Goal: Task Accomplishment & Management: Manage account settings

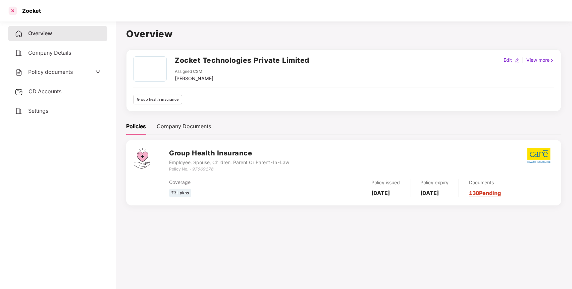
click at [15, 12] on div at bounding box center [12, 10] width 11 height 11
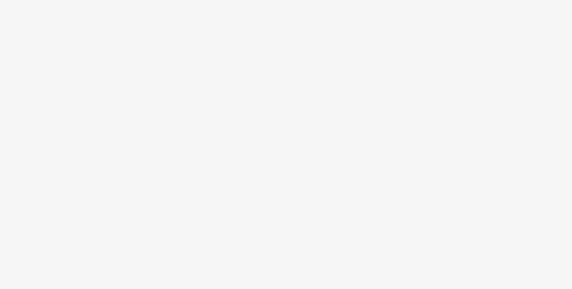
click at [304, 126] on body at bounding box center [286, 144] width 572 height 289
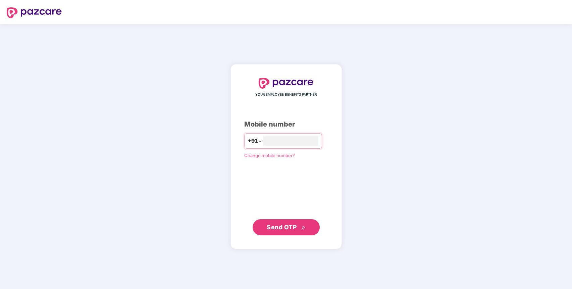
type input "**********"
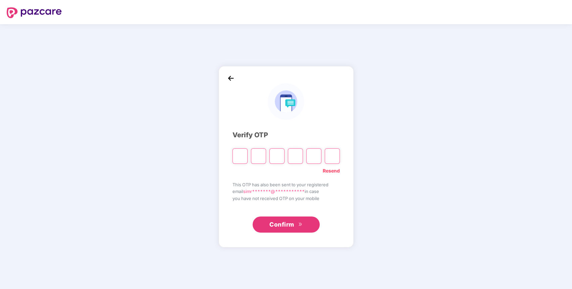
type input "*"
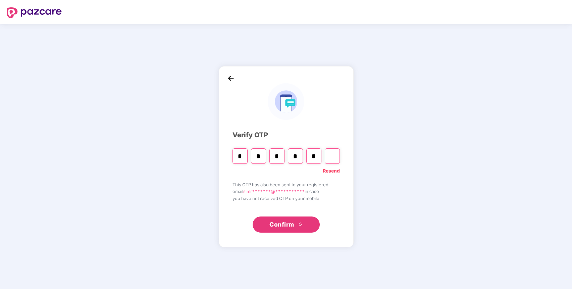
type input "*"
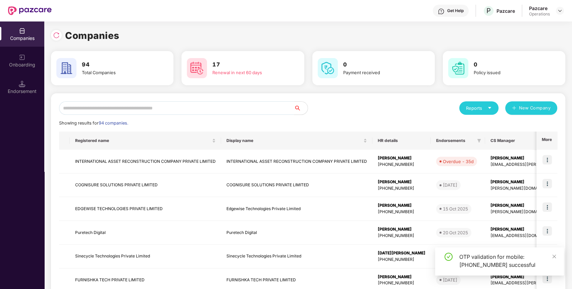
click at [238, 110] on input "text" at bounding box center [176, 107] width 235 height 13
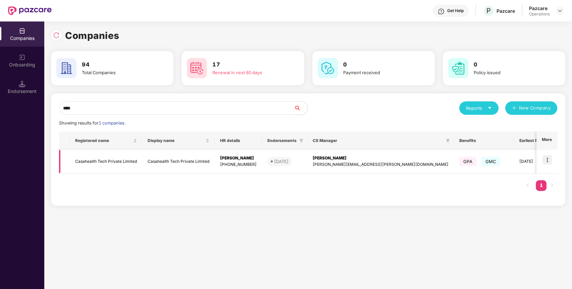
type input "****"
click at [548, 159] on img at bounding box center [547, 159] width 9 height 9
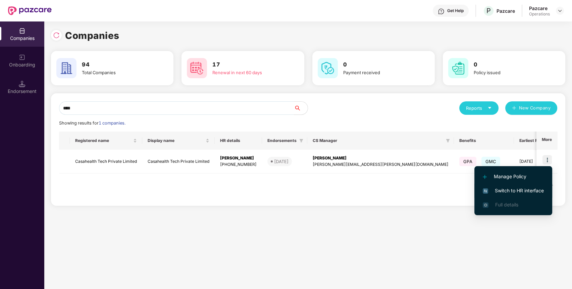
click at [526, 185] on li "Switch to HR interface" at bounding box center [513, 191] width 78 height 14
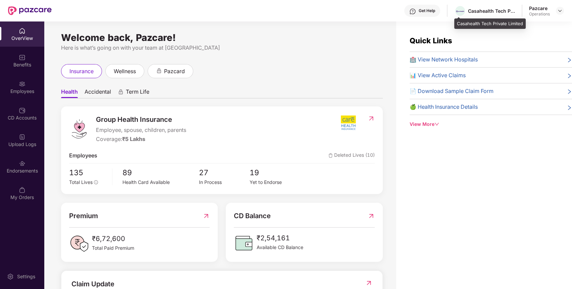
click at [495, 5] on div "Casahealth Tech Private Limited" at bounding box center [484, 11] width 61 height 12
copy div "Casahealth Tech Private Limited"
click at [495, 5] on div "Casahealth Tech Private Limited" at bounding box center [484, 11] width 61 height 12
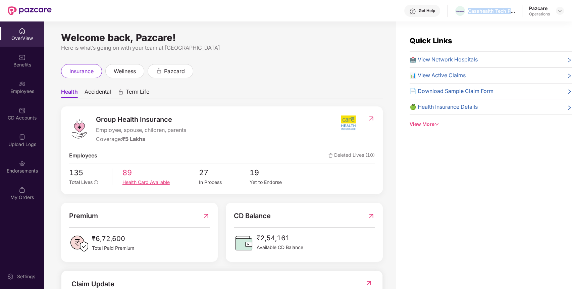
scroll to position [126, 0]
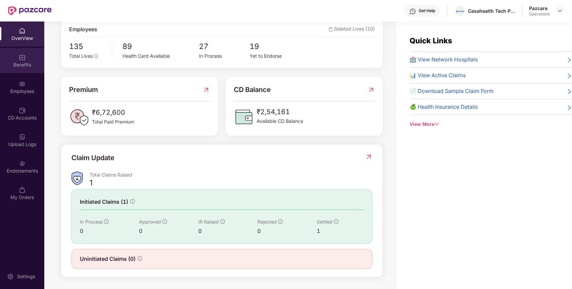
click at [27, 70] on div "Benefits" at bounding box center [22, 60] width 44 height 25
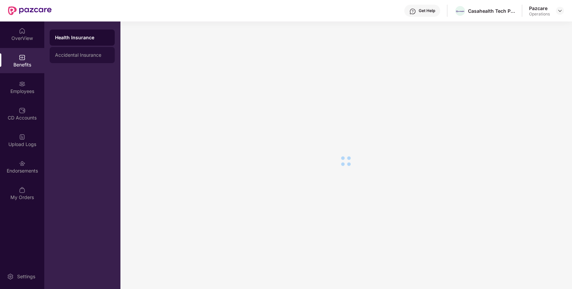
click at [100, 49] on div "Accidental Insurance" at bounding box center [82, 55] width 65 height 16
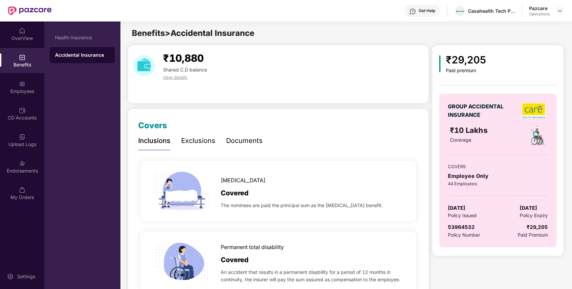
click at [465, 224] on span "53964532" at bounding box center [461, 227] width 27 height 6
copy span "53964532"
click at [559, 8] on img at bounding box center [559, 10] width 5 height 5
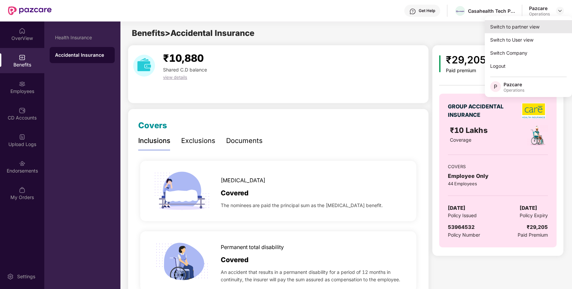
click at [545, 28] on div "Switch to partner view" at bounding box center [528, 26] width 87 height 13
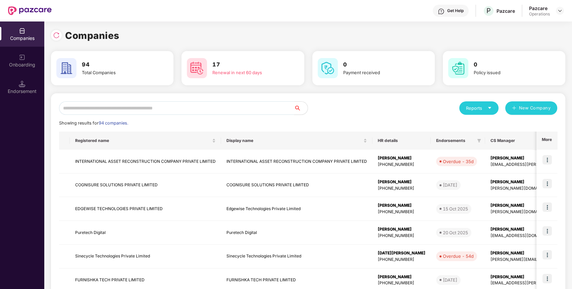
click at [239, 113] on input "text" at bounding box center [176, 107] width 235 height 13
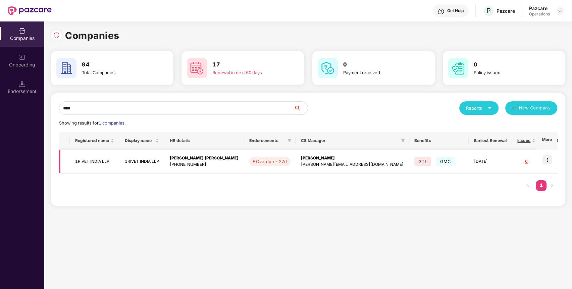
type input "****"
click at [547, 160] on img at bounding box center [547, 159] width 9 height 9
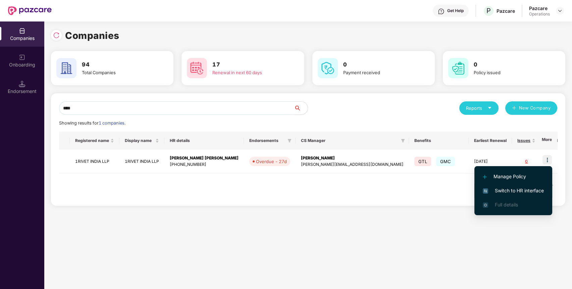
click at [533, 188] on span "Switch to HR interface" at bounding box center [513, 190] width 61 height 7
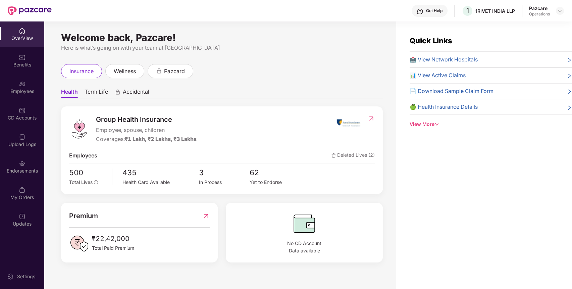
click at [8, 169] on div "Endorsements" at bounding box center [22, 170] width 44 height 7
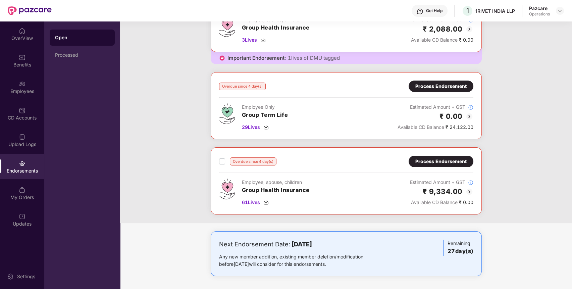
scroll to position [0, 0]
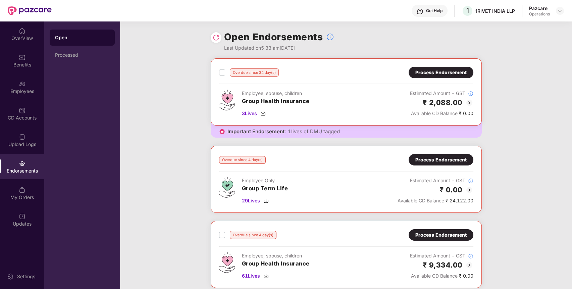
click at [445, 70] on div "Process Endorsement" at bounding box center [440, 72] width 51 height 7
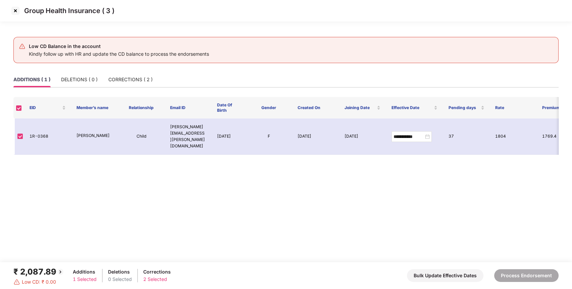
click at [16, 11] on img at bounding box center [15, 10] width 11 height 11
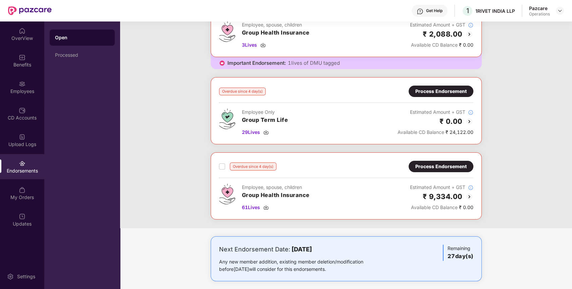
scroll to position [69, 0]
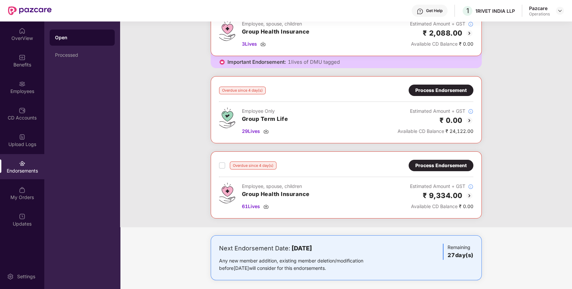
click at [427, 165] on div "Process Endorsement" at bounding box center [440, 165] width 51 height 7
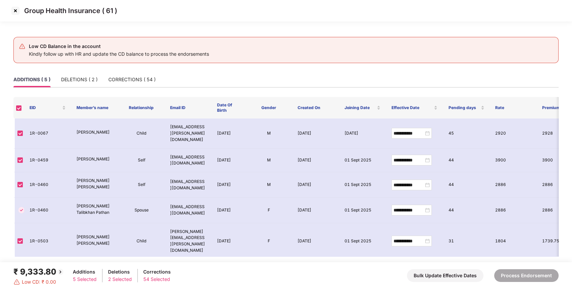
click at [16, 11] on img at bounding box center [15, 10] width 11 height 11
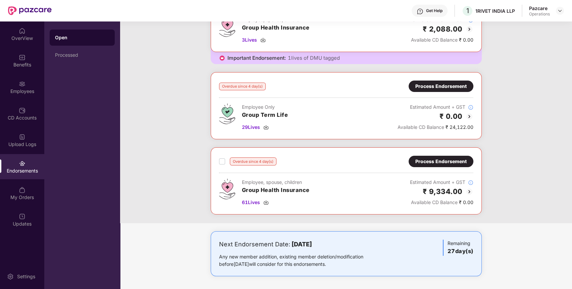
scroll to position [0, 0]
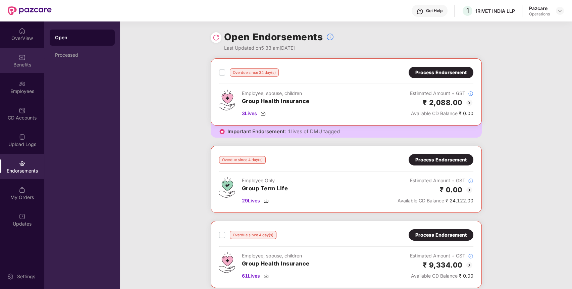
click at [5, 54] on div "Benefits" at bounding box center [22, 60] width 44 height 25
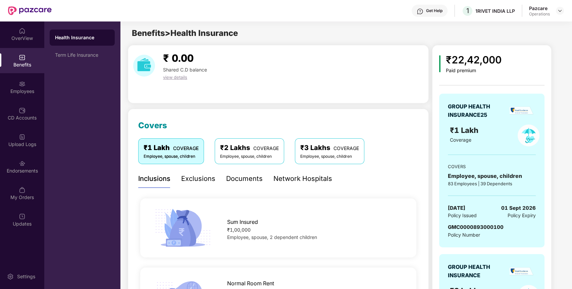
click at [474, 228] on span "GMC0000893000100" at bounding box center [476, 227] width 56 height 6
copy span "GMC0000893000100"
click at [13, 176] on div "Endorsements" at bounding box center [22, 166] width 44 height 25
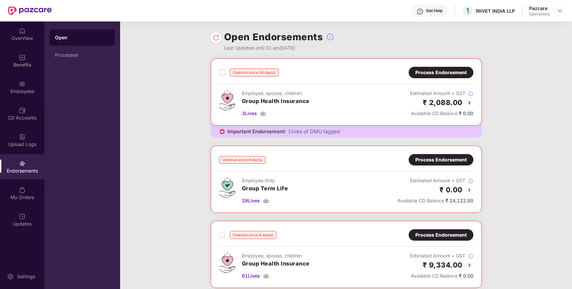
click at [448, 233] on div "Process Endorsement" at bounding box center [440, 234] width 51 height 7
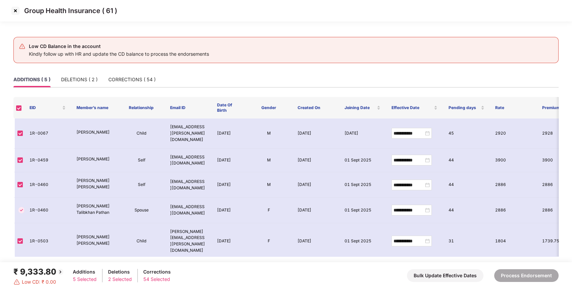
click at [16, 9] on img at bounding box center [15, 10] width 11 height 11
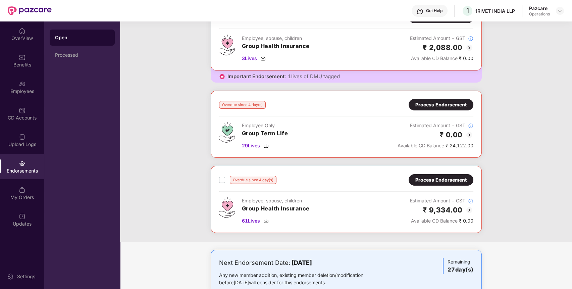
scroll to position [73, 0]
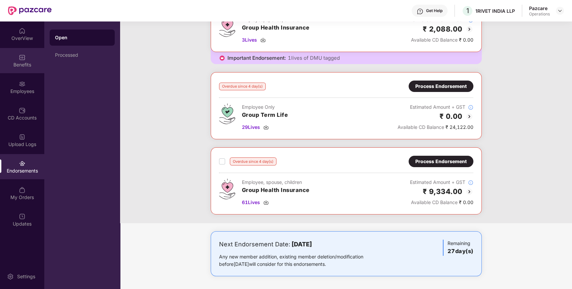
click at [26, 68] on div "Benefits" at bounding box center [22, 60] width 44 height 25
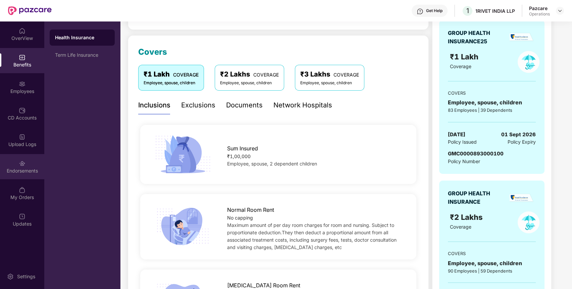
click at [15, 167] on div "Endorsements" at bounding box center [22, 170] width 44 height 7
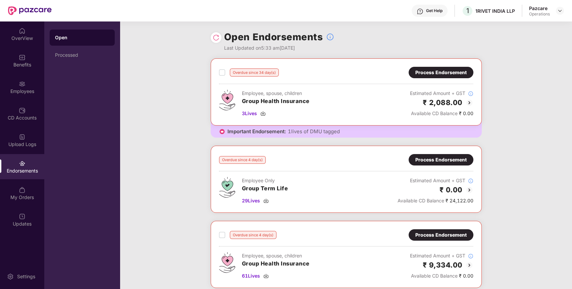
click at [416, 230] on div "Process Endorsement" at bounding box center [441, 234] width 65 height 11
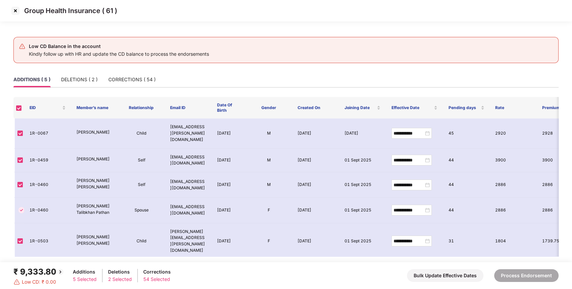
click at [16, 11] on img at bounding box center [15, 10] width 11 height 11
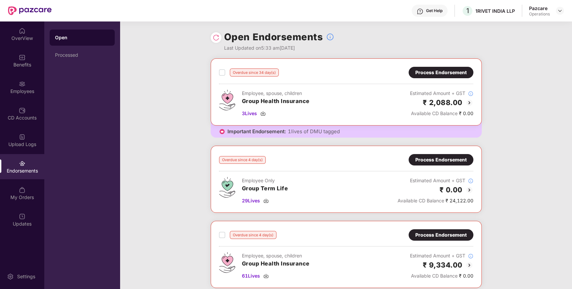
scroll to position [73, 0]
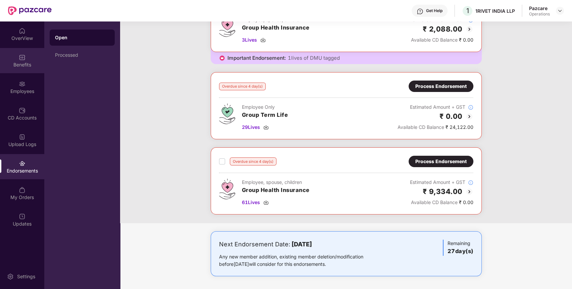
click at [16, 51] on div "Benefits" at bounding box center [22, 60] width 44 height 25
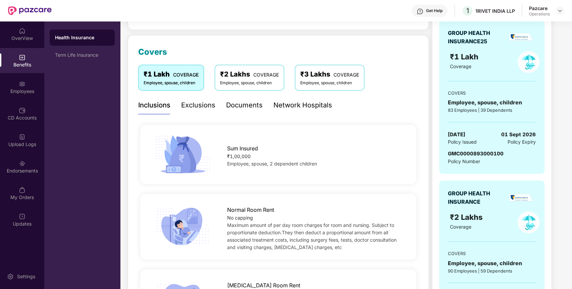
scroll to position [0, 0]
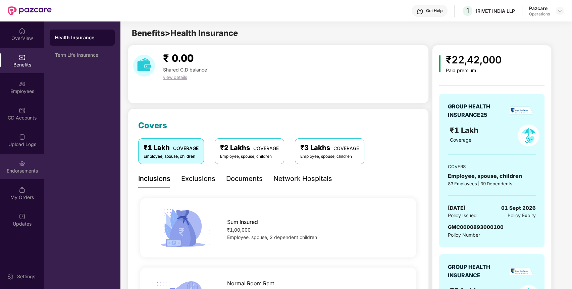
click at [22, 166] on div "Endorsements" at bounding box center [22, 166] width 44 height 25
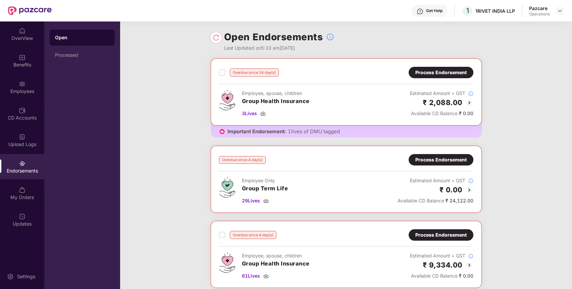
click at [27, 171] on div "Endorsements" at bounding box center [22, 170] width 44 height 7
click at [19, 97] on div "Employees" at bounding box center [22, 86] width 44 height 25
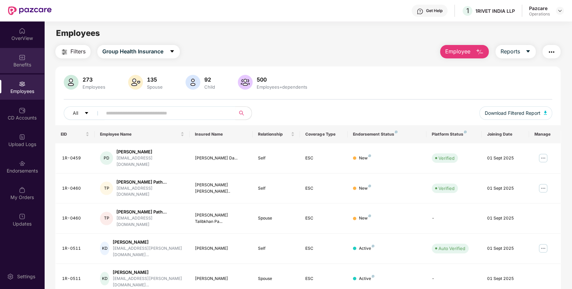
click at [22, 61] on div "Benefits" at bounding box center [22, 60] width 44 height 25
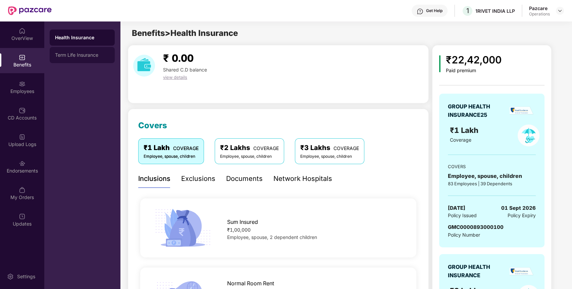
click at [96, 53] on div "Term Life Insurance" at bounding box center [82, 54] width 54 height 5
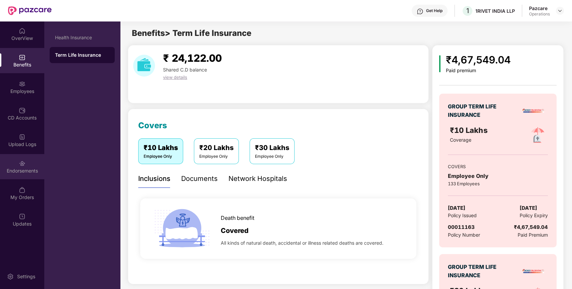
click at [4, 173] on div "Endorsements" at bounding box center [22, 170] width 44 height 7
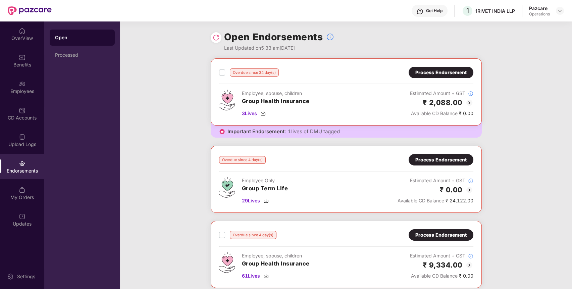
click at [447, 156] on div "Process Endorsement" at bounding box center [440, 159] width 51 height 7
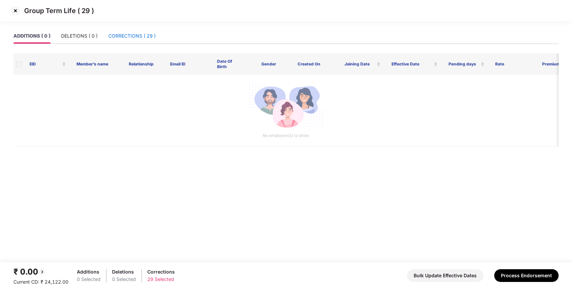
click at [138, 37] on div "CORRECTIONS ( 29 )" at bounding box center [131, 35] width 47 height 7
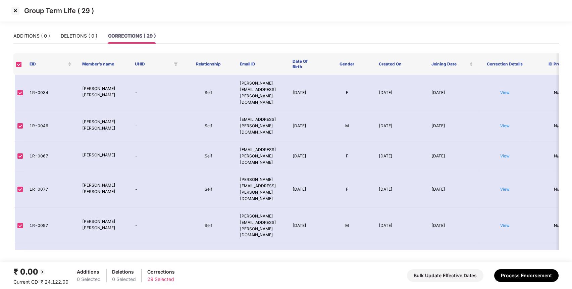
click at [16, 10] on img at bounding box center [15, 10] width 11 height 11
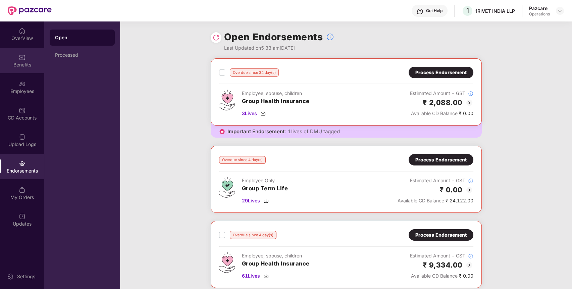
click at [30, 65] on div "Benefits" at bounding box center [22, 64] width 44 height 7
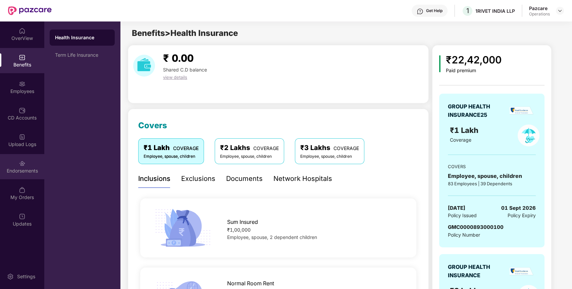
click at [22, 159] on div at bounding box center [22, 162] width 7 height 7
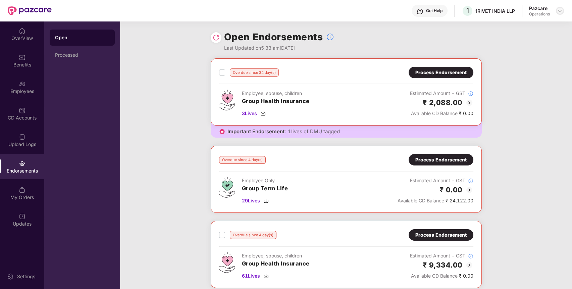
click at [561, 11] on img at bounding box center [559, 10] width 5 height 5
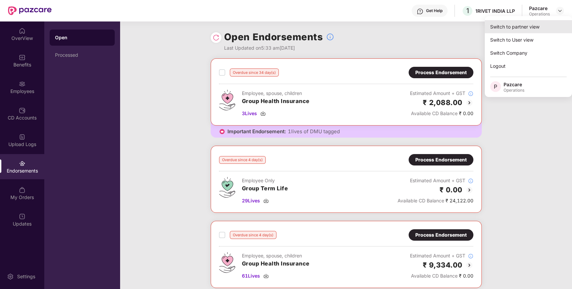
click at [553, 23] on div "Switch to partner view" at bounding box center [528, 26] width 87 height 13
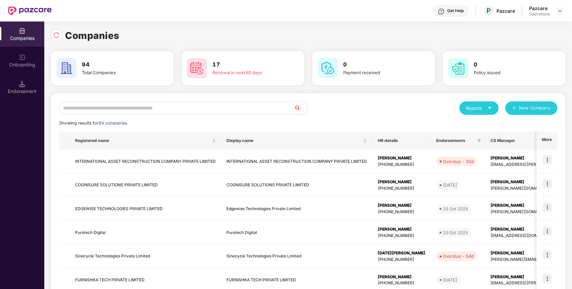
click at [280, 103] on input "text" at bounding box center [176, 107] width 235 height 13
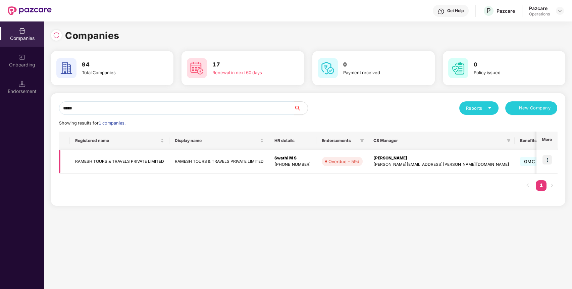
type input "*****"
click at [86, 162] on td "RAMESH TOURS & TRAVELS PRIVATE LIMITED" at bounding box center [120, 162] width 100 height 24
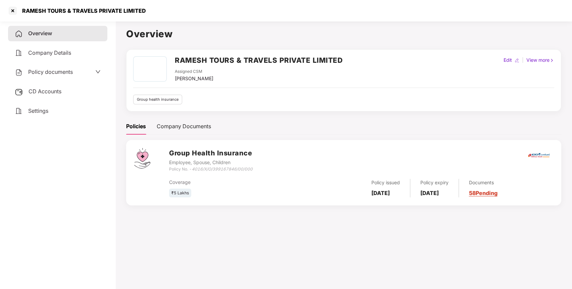
click at [62, 90] on div "CD Accounts" at bounding box center [57, 91] width 99 height 15
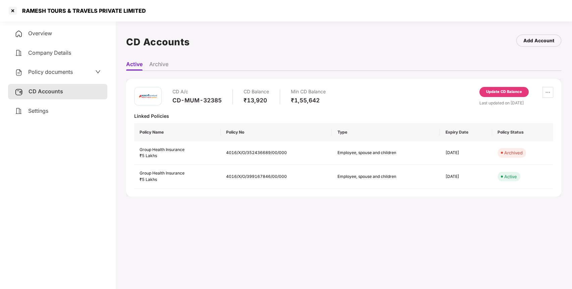
click at [213, 96] on div "CD A/c" at bounding box center [196, 92] width 49 height 10
click at [209, 98] on div "CD-MUM-32385" at bounding box center [196, 100] width 49 height 7
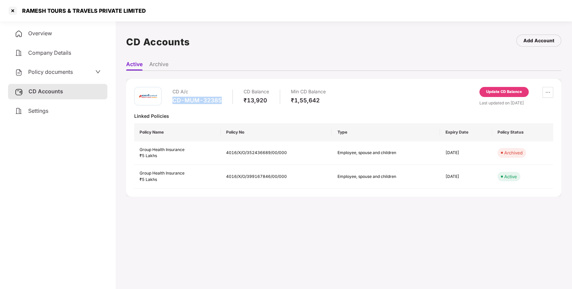
click at [209, 98] on div "CD-MUM-32385" at bounding box center [196, 100] width 49 height 7
copy div "CD-MUM-32385"
click at [501, 89] on div "Update CD Balance" at bounding box center [504, 92] width 36 height 6
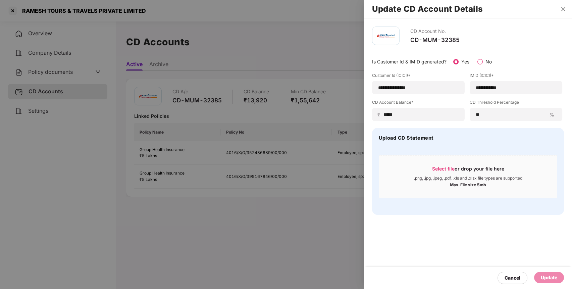
click at [563, 11] on button "Close" at bounding box center [563, 9] width 9 height 6
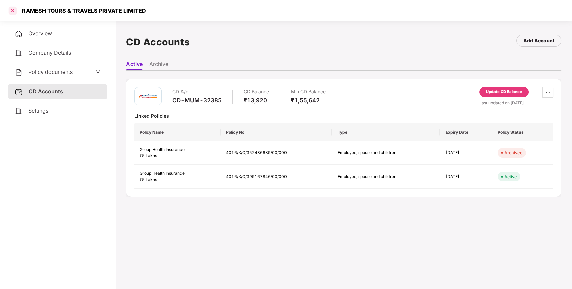
click at [15, 11] on div at bounding box center [12, 10] width 11 height 11
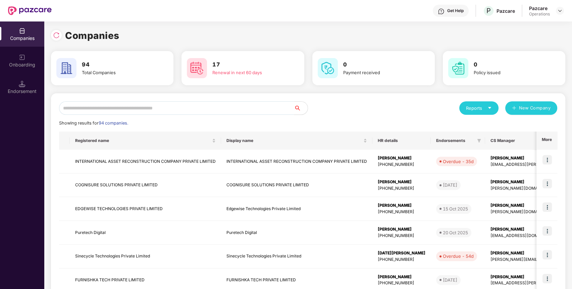
click at [274, 114] on input "text" at bounding box center [176, 107] width 235 height 13
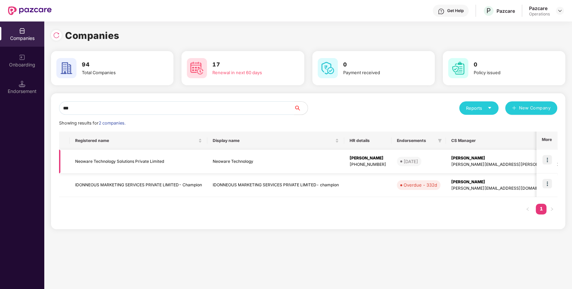
type input "***"
click at [148, 160] on td "Neoware Technology Solutions Private Limited" at bounding box center [139, 162] width 138 height 24
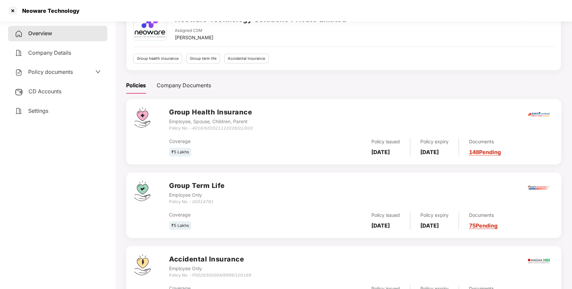
scroll to position [79, 0]
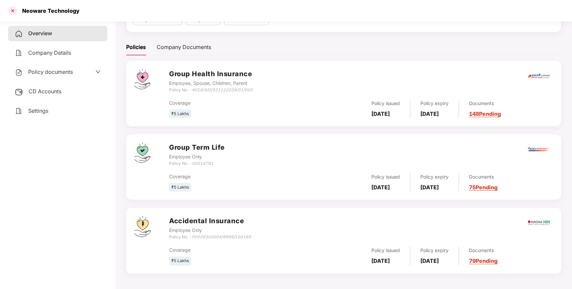
click at [15, 11] on div at bounding box center [12, 10] width 11 height 11
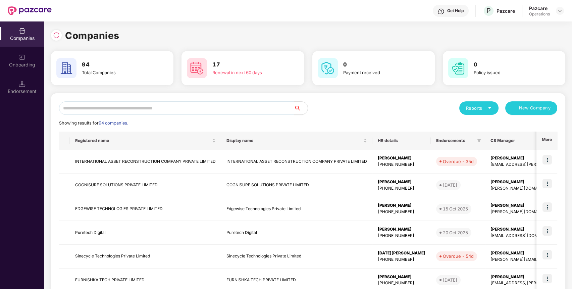
scroll to position [0, 0]
click at [234, 111] on input "text" at bounding box center [176, 107] width 235 height 13
type input "*"
click at [212, 112] on input "text" at bounding box center [176, 107] width 235 height 13
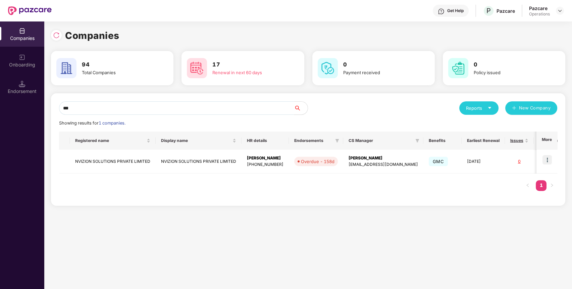
type input "***"
click at [142, 160] on td "NVIZION SOLUTIONS PRIVATE LIMITED" at bounding box center [113, 162] width 86 height 24
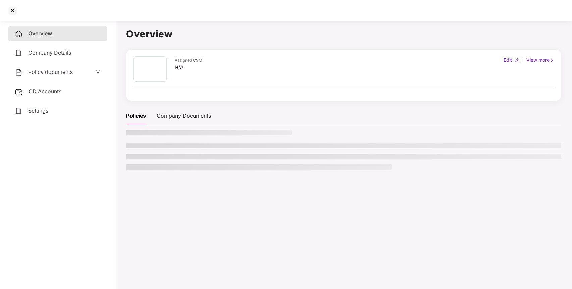
click at [142, 160] on ul at bounding box center [343, 156] width 435 height 27
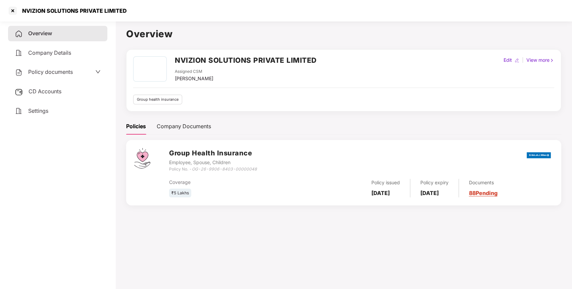
click at [238, 56] on h2 "NVIZION SOLUTIONS PRIVATE LIMITED" at bounding box center [246, 60] width 142 height 11
copy h2 "NVIZION SOLUTIONS PRIVATE LIMITED"
drag, startPoint x: 259, startPoint y: 168, endPoint x: 193, endPoint y: 171, distance: 66.5
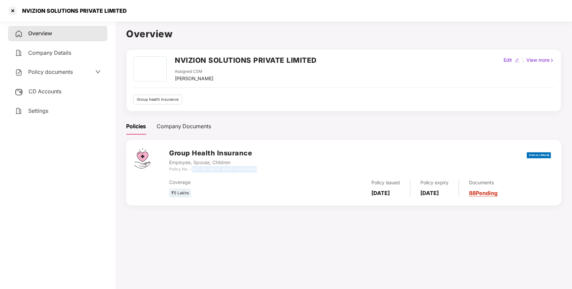
click at [193, 171] on div "Group Health Insurance Employee, Spouse, Children Policy No. - OG-26-9906-8403-…" at bounding box center [361, 160] width 384 height 24
copy icon "OG-26-9906-8403-00000048"
click at [54, 89] on span "CD Accounts" at bounding box center [45, 91] width 33 height 7
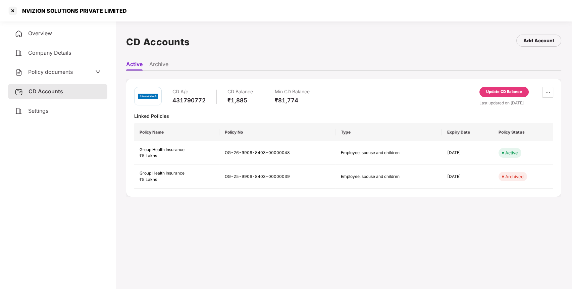
click at [501, 92] on div "Update CD Balance" at bounding box center [504, 92] width 36 height 6
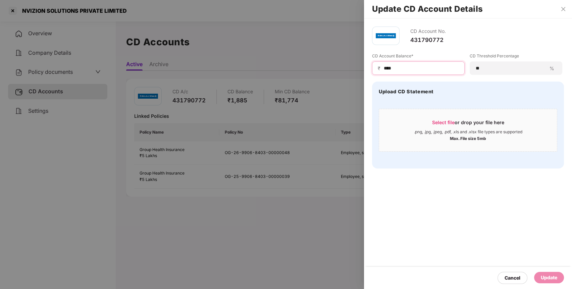
click at [387, 65] on input "****" at bounding box center [421, 68] width 76 height 7
type input "*****"
click at [550, 276] on div "Update" at bounding box center [549, 277] width 16 height 7
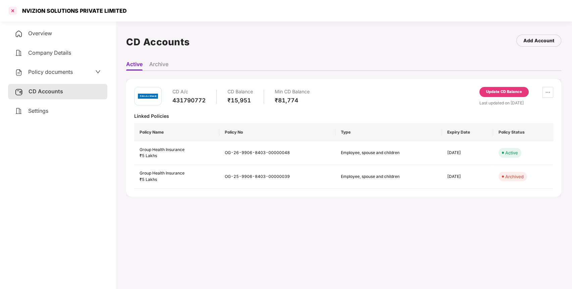
click at [14, 10] on div at bounding box center [12, 10] width 11 height 11
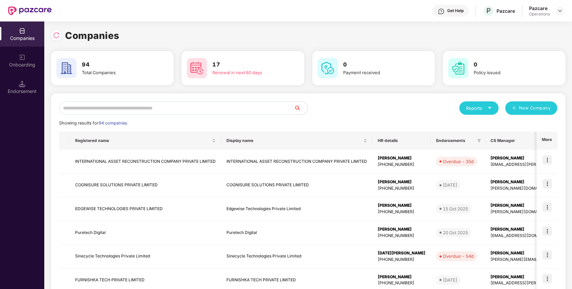
click at [232, 110] on input "text" at bounding box center [176, 107] width 235 height 13
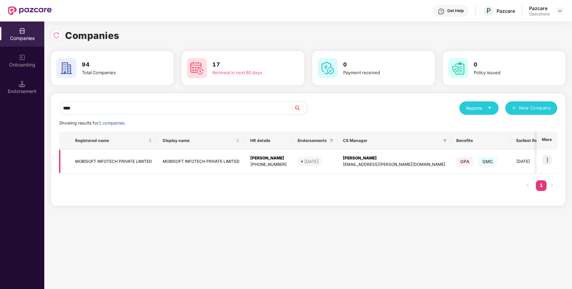
type input "****"
click at [109, 158] on td "MOBISOFT INFOTECH PRIVATE LIMITED" at bounding box center [114, 162] width 88 height 24
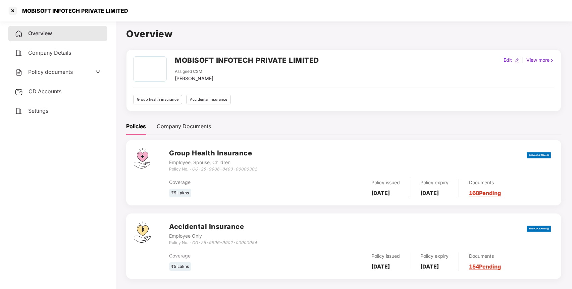
click at [224, 59] on h2 "MOBISOFT INFOTECH PRIVATE LIMITED" at bounding box center [247, 60] width 144 height 11
copy h2 "MOBISOFT INFOTECH PRIVATE LIMITED"
click at [224, 59] on h2 "MOBISOFT INFOTECH PRIVATE LIMITED" at bounding box center [247, 60] width 144 height 11
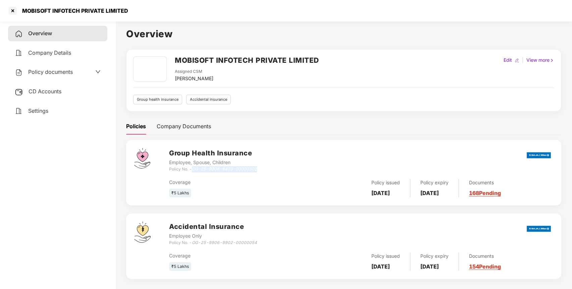
drag, startPoint x: 261, startPoint y: 170, endPoint x: 194, endPoint y: 170, distance: 66.8
click at [194, 170] on div "Group Health Insurance Employee, Spouse, Children Policy No. - OG-25-9906-8403-…" at bounding box center [361, 160] width 384 height 24
copy icon "OG-25-9906-8403-00000301"
drag, startPoint x: 262, startPoint y: 242, endPoint x: 193, endPoint y: 243, distance: 68.5
click at [193, 243] on div "Accidental Insurance Employee Only Policy No. - OG-25-9906-9902-00000054" at bounding box center [361, 233] width 384 height 24
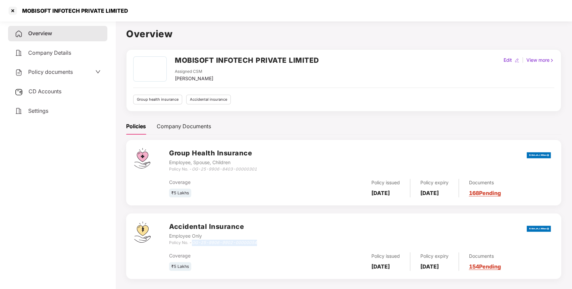
copy icon "OG-25-9906-9902-00000054"
click at [12, 12] on div at bounding box center [12, 10] width 11 height 11
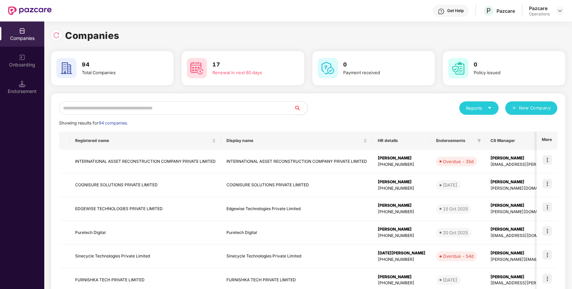
click at [125, 105] on input "text" at bounding box center [176, 107] width 235 height 13
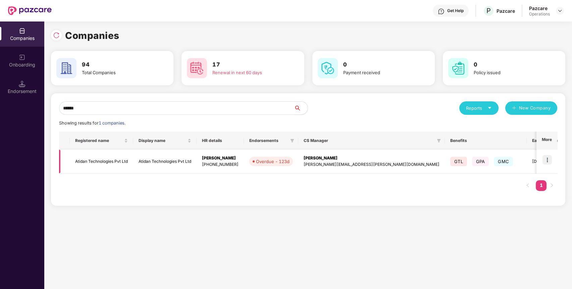
type input "******"
click at [549, 164] on td at bounding box center [547, 162] width 21 height 24
click at [550, 159] on img at bounding box center [547, 159] width 9 height 9
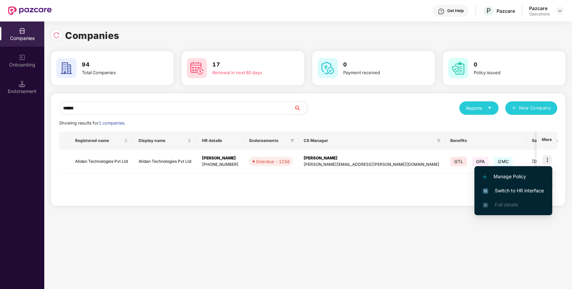
click at [532, 183] on li "Manage Policy" at bounding box center [513, 176] width 78 height 14
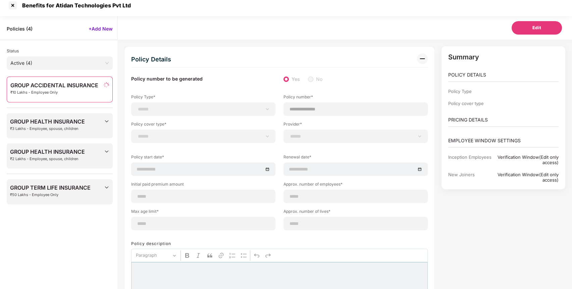
select select "*"
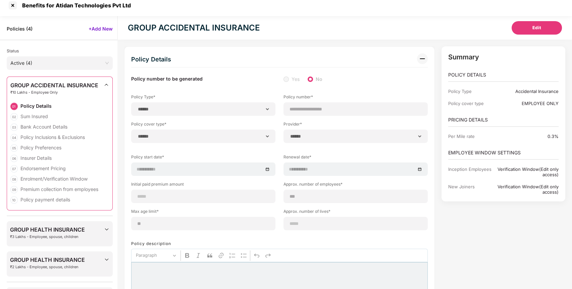
type input "**********"
type input "***"
type input "**"
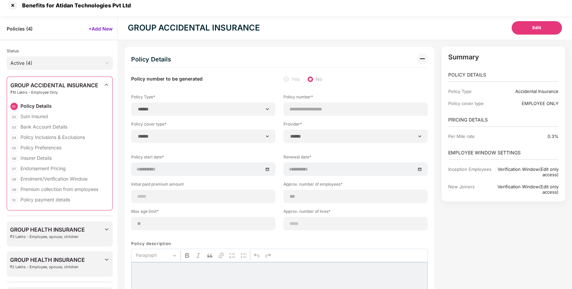
type input "*"
type input "**"
type input "*******"
type input "**********"
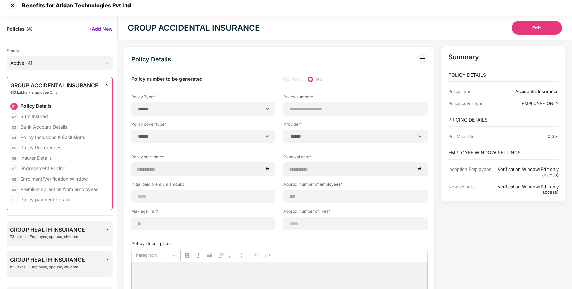
type input "**********"
type input "******"
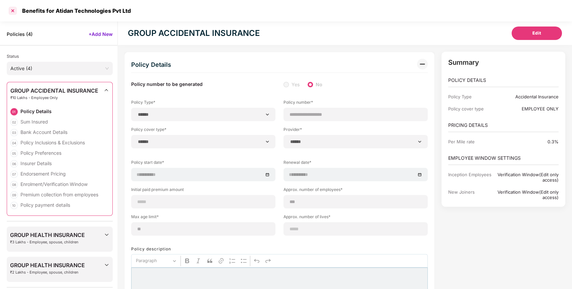
click at [10, 10] on div at bounding box center [12, 10] width 11 height 11
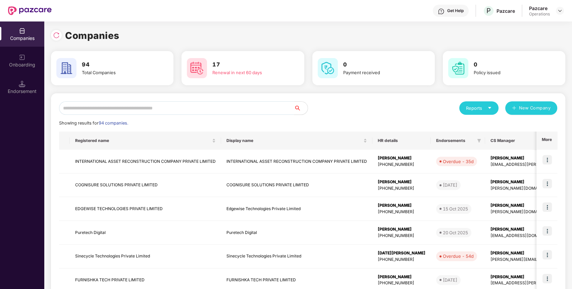
click at [267, 107] on input "text" at bounding box center [176, 107] width 235 height 13
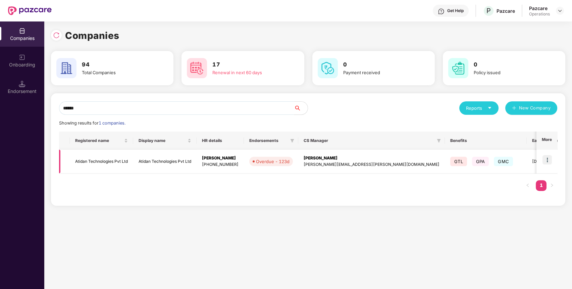
type input "******"
click at [550, 162] on img at bounding box center [547, 159] width 9 height 9
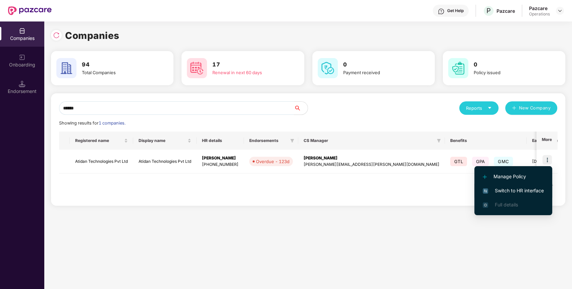
click at [530, 187] on span "Switch to HR interface" at bounding box center [513, 190] width 61 height 7
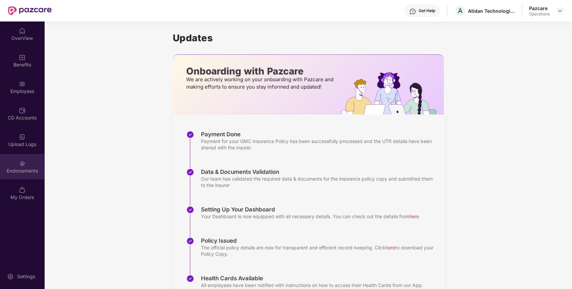
click at [23, 169] on div "Endorsements" at bounding box center [22, 170] width 44 height 7
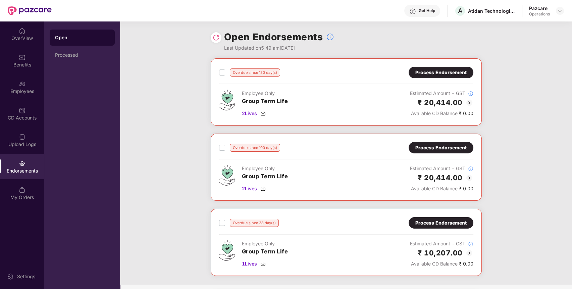
click at [185, 103] on div "Overdue since 130 day(s) Process Endorsement Employee Only Group Term Life 2 Li…" at bounding box center [346, 171] width 452 height 226
click at [562, 13] on div at bounding box center [560, 11] width 8 height 8
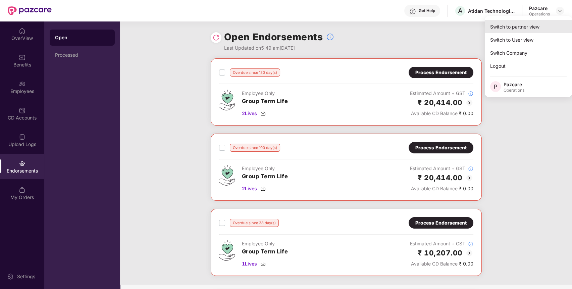
click at [532, 29] on div "Switch to partner view" at bounding box center [528, 26] width 87 height 13
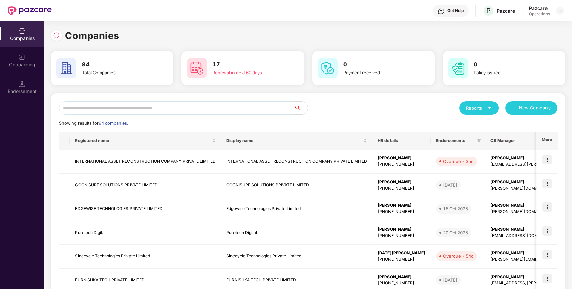
click at [284, 106] on input "text" at bounding box center [176, 107] width 235 height 13
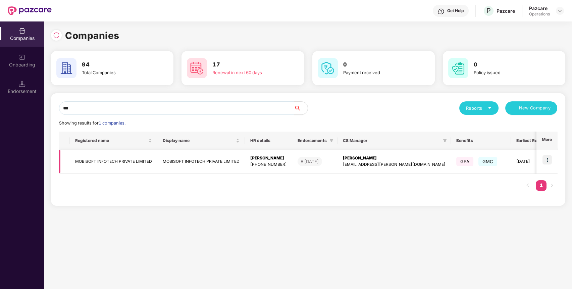
type input "***"
click at [93, 162] on td "MOBISOFT INFOTECH PRIVATE LIMITED" at bounding box center [114, 162] width 88 height 24
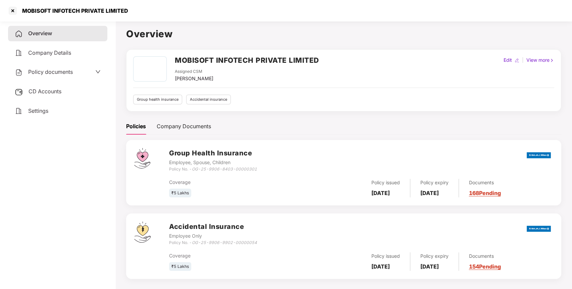
click at [67, 92] on div "CD Accounts" at bounding box center [57, 91] width 99 height 15
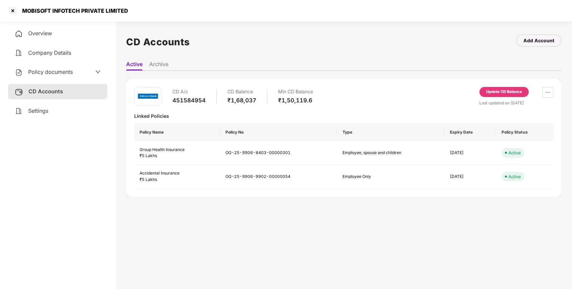
click at [496, 94] on div "Update CD Balance" at bounding box center [504, 92] width 36 height 6
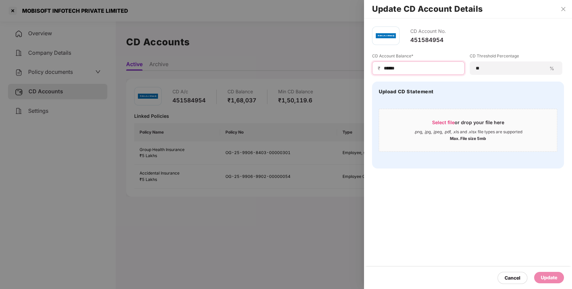
click at [396, 71] on input "******" at bounding box center [421, 68] width 76 height 7
type input "******"
click at [549, 275] on div "Update" at bounding box center [549, 277] width 16 height 7
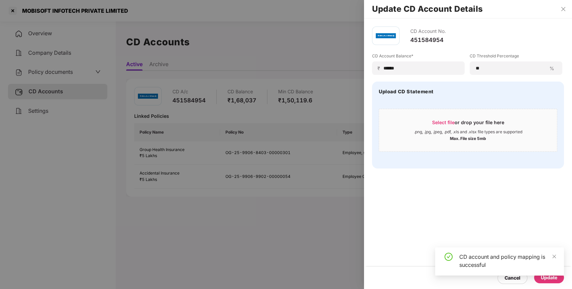
click at [13, 9] on div at bounding box center [286, 144] width 572 height 289
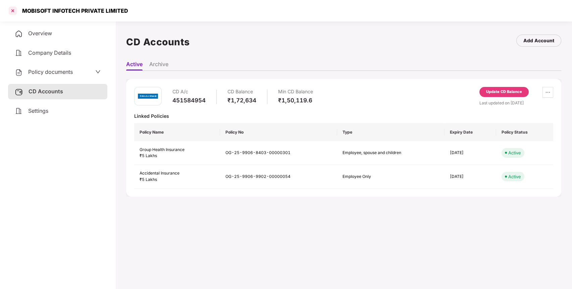
click at [12, 10] on div at bounding box center [12, 10] width 11 height 11
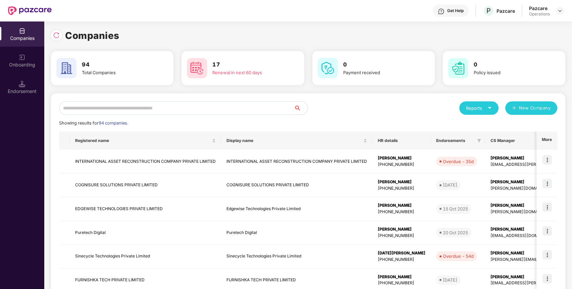
click at [148, 107] on input "text" at bounding box center [176, 107] width 235 height 13
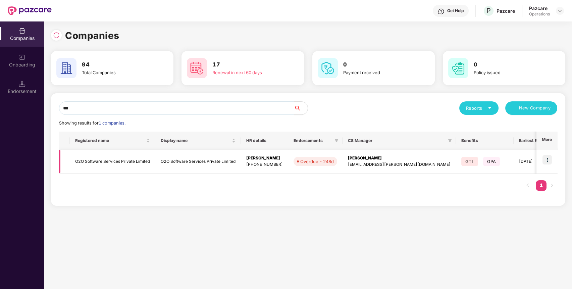
type input "***"
click at [127, 162] on td "O2O Software Services Private Limited" at bounding box center [113, 162] width 86 height 24
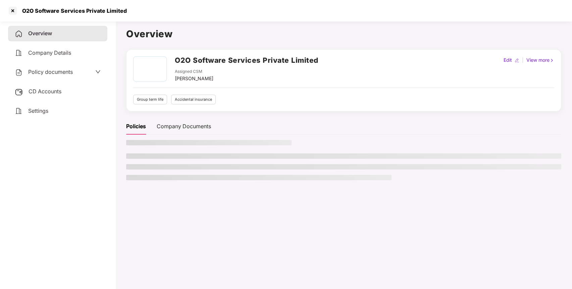
click at [127, 162] on ul at bounding box center [343, 166] width 435 height 27
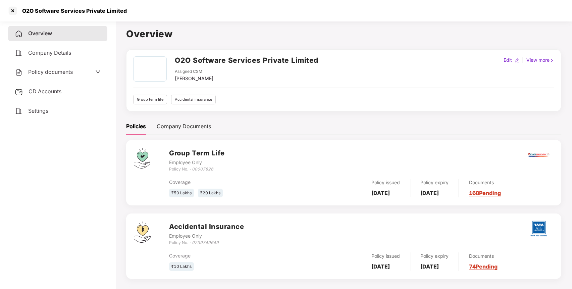
scroll to position [18, 0]
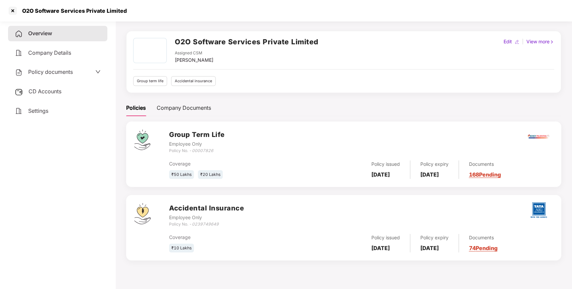
click at [228, 41] on h2 "O2O Software Services Private Limited" at bounding box center [247, 41] width 144 height 11
copy h2 "O2O Software Services Private Limited"
click at [228, 41] on h2 "O2O Software Services Private Limited" at bounding box center [247, 41] width 144 height 11
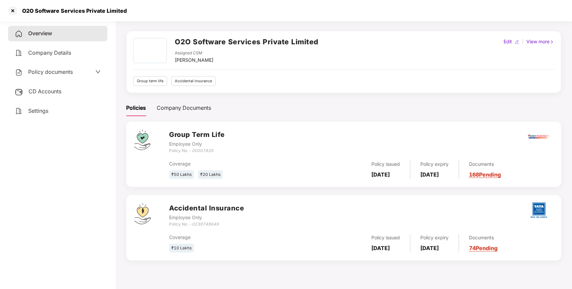
click at [199, 154] on div "Coverage ₹50 Lakhs ₹20 Lakhs Policy issued [DATE] Policy expiry [DATE] Document…" at bounding box center [361, 166] width 384 height 25
click at [203, 153] on icon "00007826" at bounding box center [202, 150] width 21 height 5
click at [52, 87] on div "CD Accounts" at bounding box center [57, 91] width 99 height 15
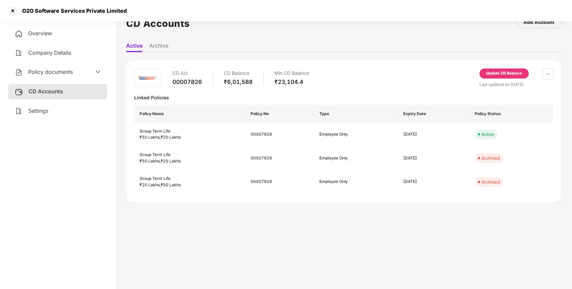
click at [500, 74] on div "Update CD Balance" at bounding box center [504, 73] width 36 height 6
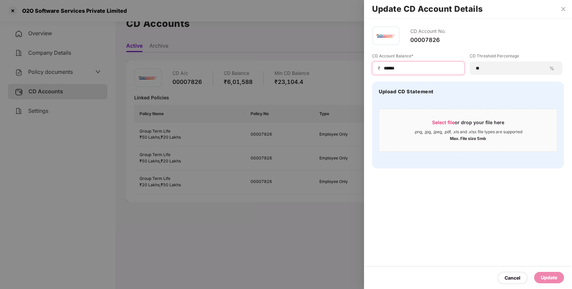
click at [391, 69] on input "******" at bounding box center [421, 68] width 76 height 7
type input "******"
click at [550, 272] on div "Update" at bounding box center [549, 277] width 30 height 11
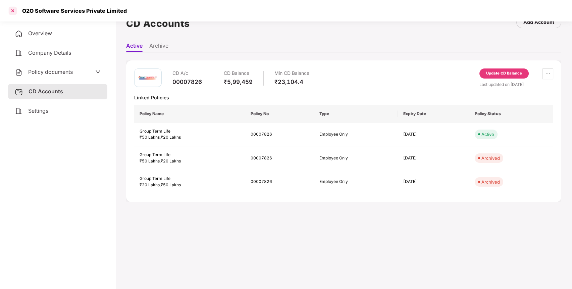
click at [12, 7] on div at bounding box center [12, 10] width 11 height 11
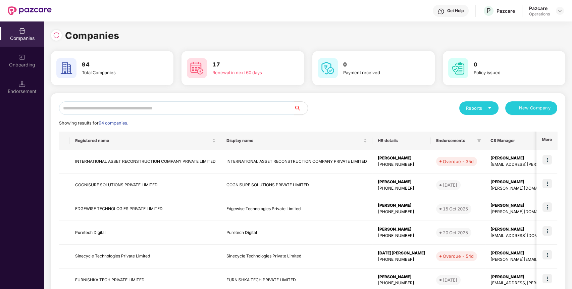
scroll to position [0, 0]
click at [250, 105] on input "text" at bounding box center [176, 107] width 235 height 13
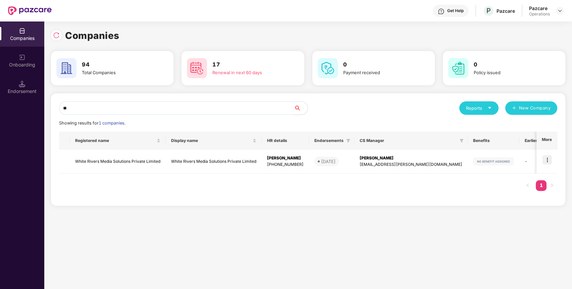
type input "*"
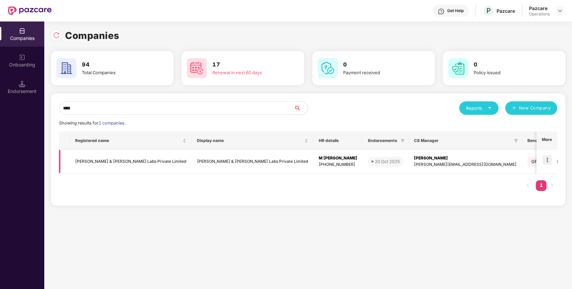
type input "****"
click at [83, 159] on td "[PERSON_NAME] & [PERSON_NAME] Labs Private Limited" at bounding box center [131, 162] width 122 height 24
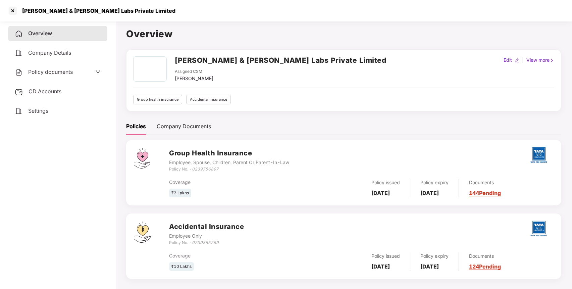
click at [248, 57] on h2 "[PERSON_NAME] & [PERSON_NAME] Labs Private Limited" at bounding box center [280, 60] width 211 height 11
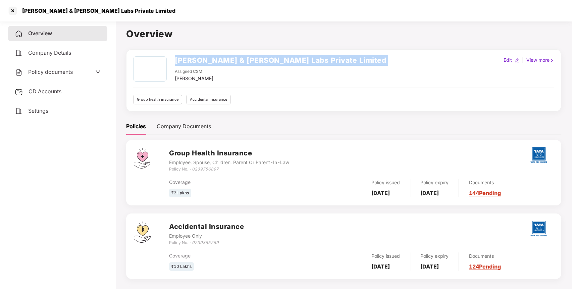
click at [248, 57] on h2 "[PERSON_NAME] & [PERSON_NAME] Labs Private Limited" at bounding box center [280, 60] width 211 height 11
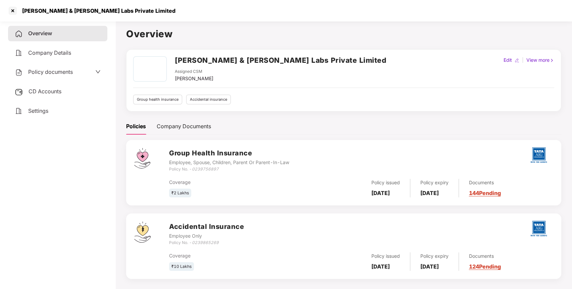
click at [205, 168] on icon "0239756897" at bounding box center [205, 168] width 27 height 5
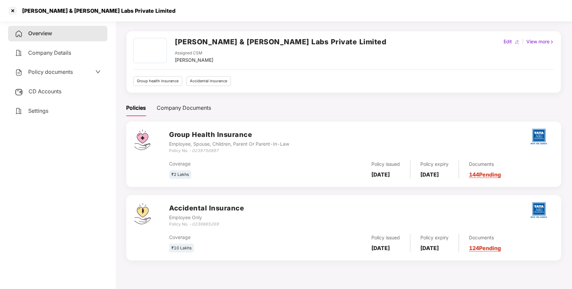
click at [46, 91] on span "CD Accounts" at bounding box center [45, 91] width 33 height 7
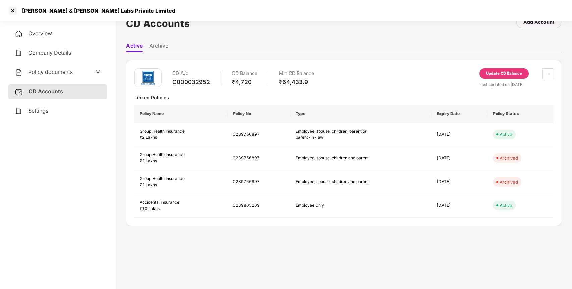
click at [505, 72] on div "Update CD Balance" at bounding box center [504, 73] width 36 height 6
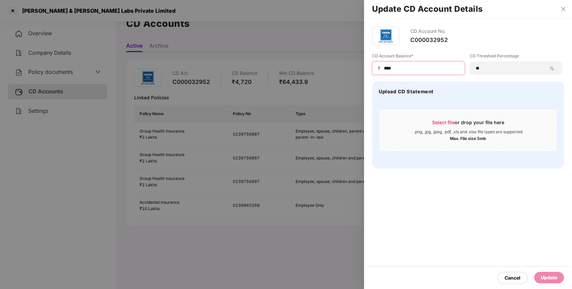
click at [391, 66] on input "****" at bounding box center [421, 68] width 76 height 7
type input "****"
click at [557, 275] on div "Update" at bounding box center [549, 277] width 30 height 11
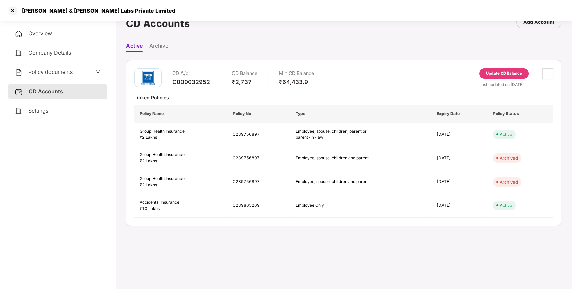
click at [89, 30] on div "Overview" at bounding box center [57, 33] width 99 height 15
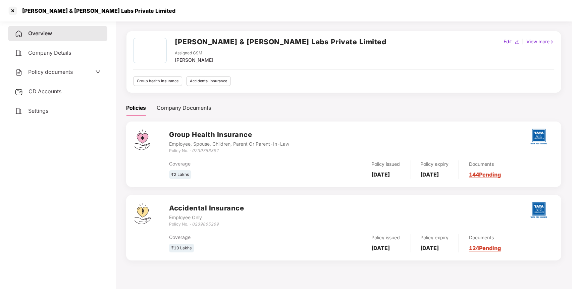
click at [210, 222] on icon "0239865269" at bounding box center [205, 223] width 27 height 5
click at [9, 10] on div at bounding box center [12, 10] width 11 height 11
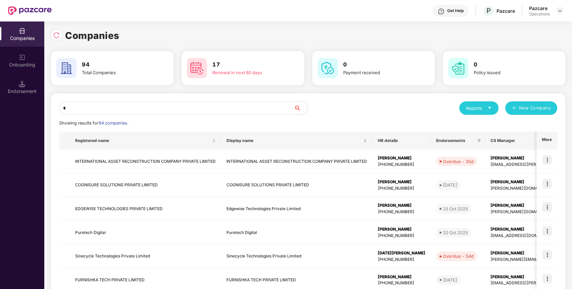
click at [174, 112] on input "*" at bounding box center [176, 107] width 235 height 13
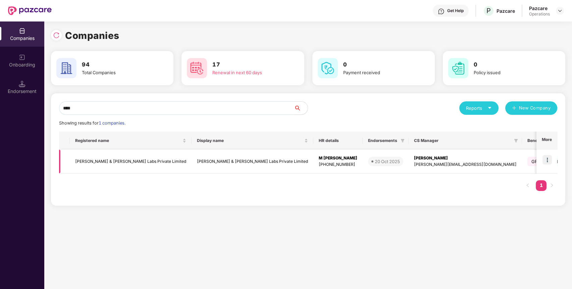
type input "****"
click at [549, 156] on img at bounding box center [547, 159] width 9 height 9
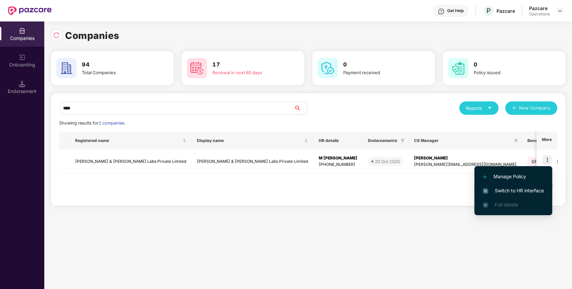
click at [529, 189] on span "Switch to HR interface" at bounding box center [513, 190] width 61 height 7
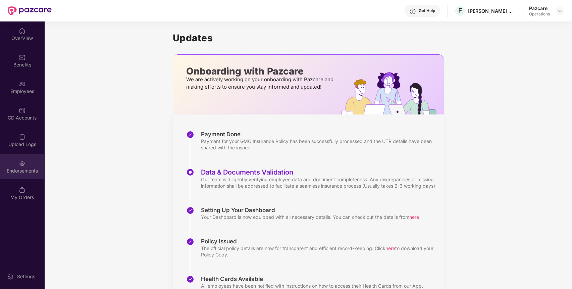
click at [22, 163] on img at bounding box center [22, 163] width 7 height 7
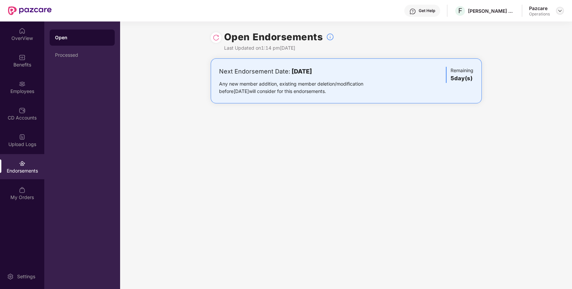
click at [560, 12] on img at bounding box center [559, 10] width 5 height 5
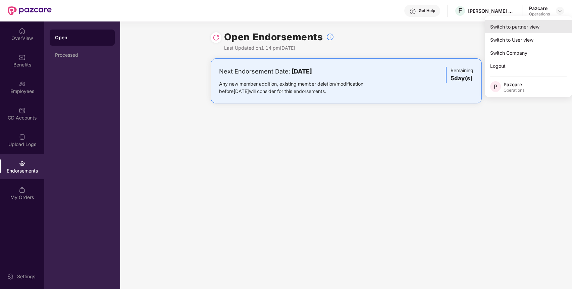
click at [544, 28] on div "Switch to partner view" at bounding box center [528, 26] width 87 height 13
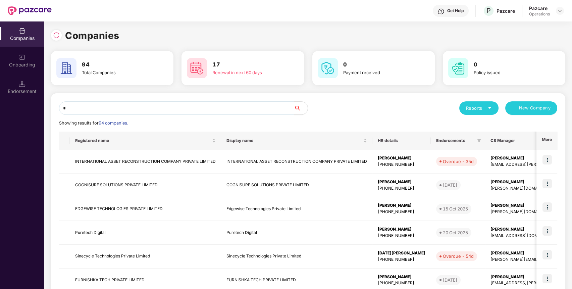
click at [261, 113] on input "*" at bounding box center [176, 107] width 235 height 13
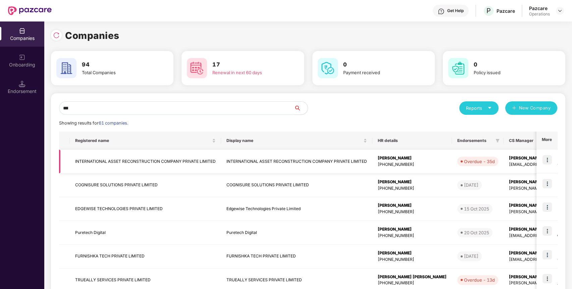
type input "***"
click at [168, 160] on td "INTERNATIONAL ASSET RECONSTRUCTION COMPANY PRIVATE LIMITED" at bounding box center [145, 162] width 151 height 24
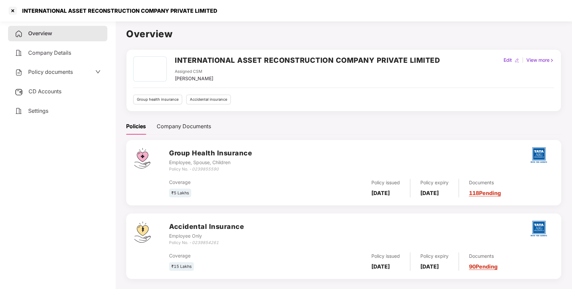
click at [57, 69] on span "Policy documents" at bounding box center [50, 71] width 45 height 7
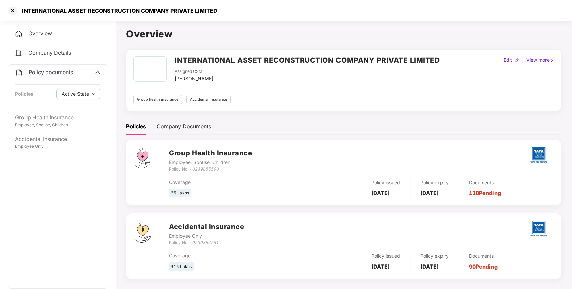
scroll to position [18, 0]
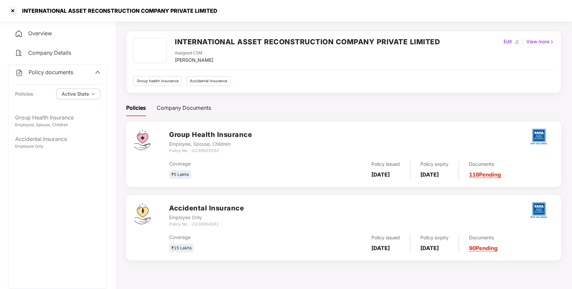
click at [268, 39] on h2 "INTERNATIONAL ASSET RECONSTRUCTION COMPANY PRIVATE LIMITED" at bounding box center [307, 41] width 265 height 11
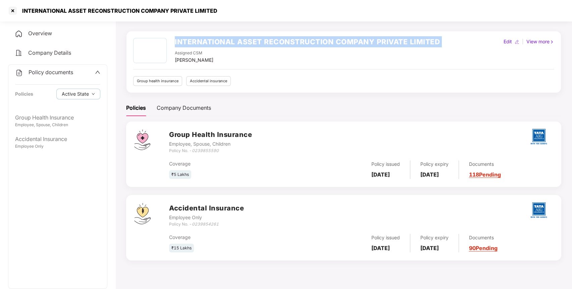
click at [268, 39] on h2 "INTERNATIONAL ASSET RECONSTRUCTION COMPANY PRIVATE LIMITED" at bounding box center [307, 41] width 265 height 11
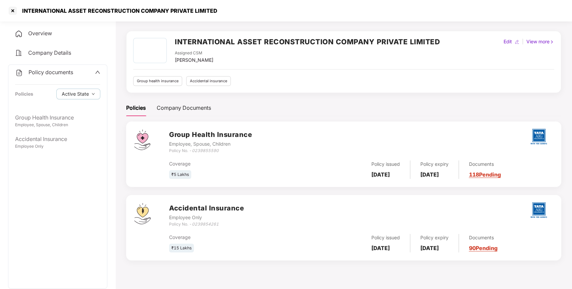
click at [206, 150] on icon "0239855590" at bounding box center [205, 150] width 27 height 5
click at [205, 226] on icon "0239854261" at bounding box center [205, 223] width 27 height 5
click at [15, 10] on div at bounding box center [12, 10] width 11 height 11
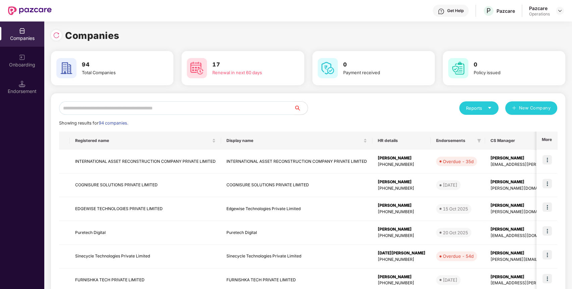
scroll to position [0, 0]
click at [199, 109] on input "text" at bounding box center [176, 107] width 235 height 13
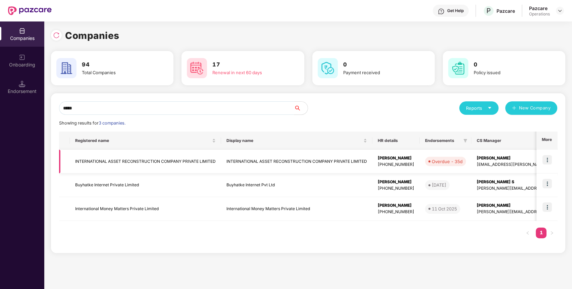
type input "*****"
click at [547, 159] on img at bounding box center [547, 159] width 9 height 9
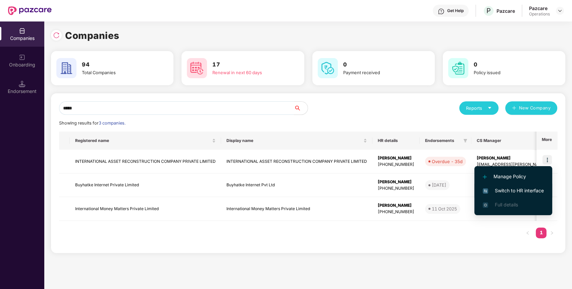
click at [529, 192] on span "Switch to HR interface" at bounding box center [513, 190] width 61 height 7
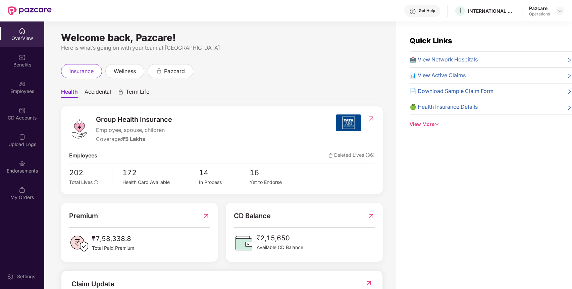
click at [16, 164] on div "Endorsements" at bounding box center [22, 166] width 44 height 25
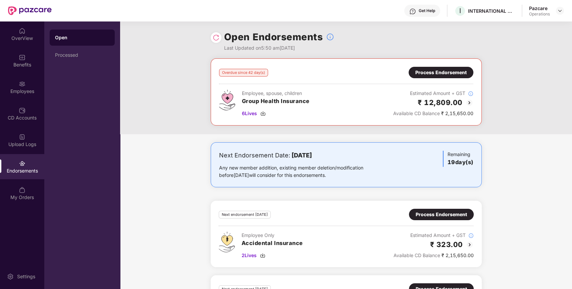
click at [428, 69] on div "Process Endorsement" at bounding box center [440, 72] width 51 height 7
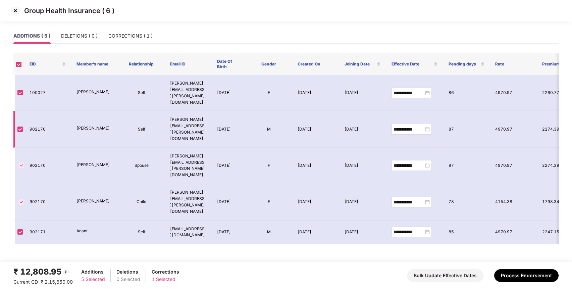
scroll to position [0, 26]
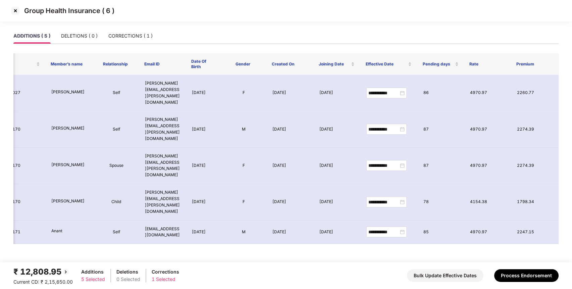
click at [15, 12] on img at bounding box center [15, 10] width 11 height 11
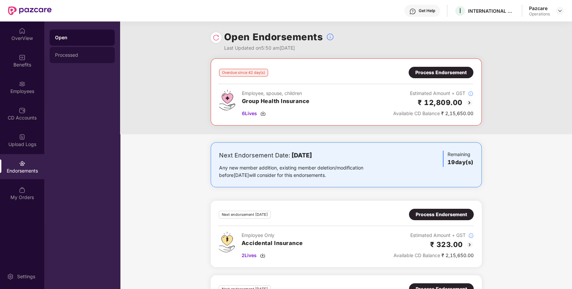
click at [69, 52] on div "Processed" at bounding box center [82, 54] width 54 height 5
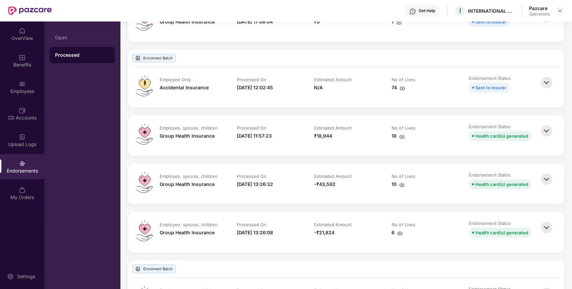
scroll to position [357, 0]
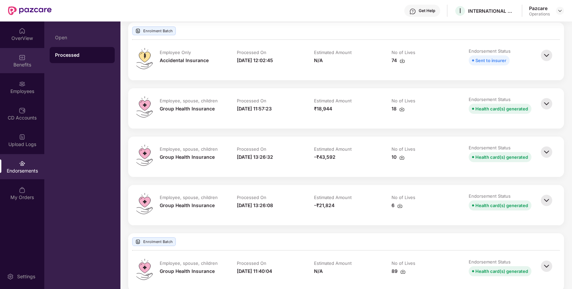
click at [41, 65] on div "Benefits" at bounding box center [22, 64] width 44 height 7
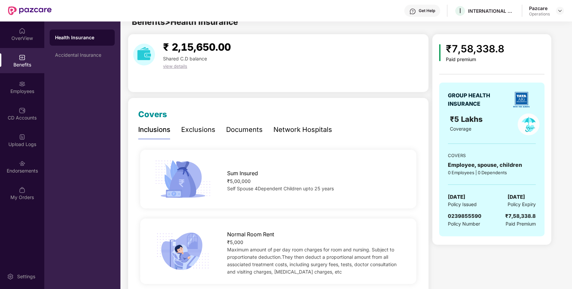
scroll to position [0, 0]
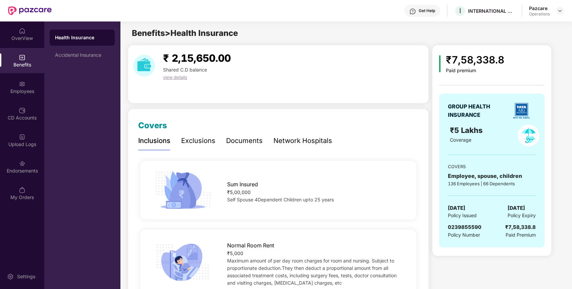
click at [462, 230] on span "0239855590" at bounding box center [465, 227] width 34 height 6
click at [93, 60] on div "Accidental Insurance" at bounding box center [82, 55] width 65 height 16
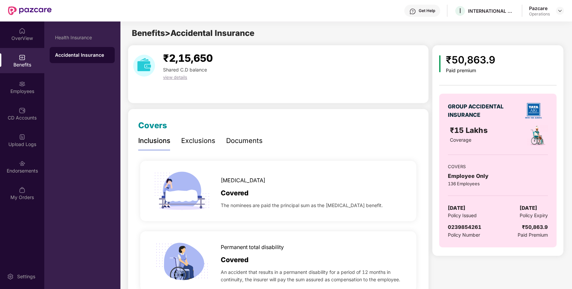
click at [473, 230] on div "0239854261" at bounding box center [465, 227] width 34 height 8
click at [558, 11] on img at bounding box center [559, 10] width 5 height 5
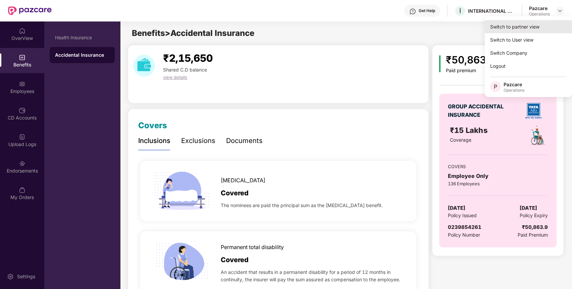
click at [533, 29] on div "Switch to partner view" at bounding box center [528, 26] width 87 height 13
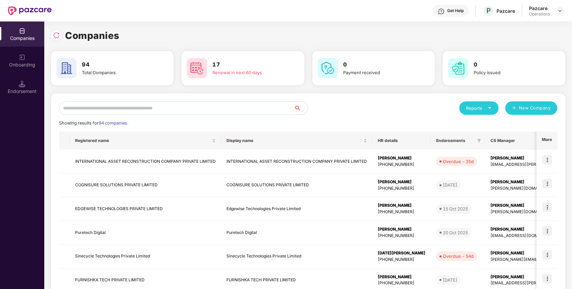
click at [258, 105] on input "text" at bounding box center [176, 107] width 235 height 13
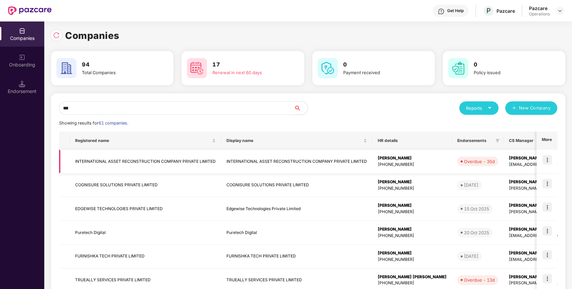
type input "***"
click at [199, 161] on td "INTERNATIONAL ASSET RECONSTRUCTION COMPANY PRIVATE LIMITED" at bounding box center [145, 162] width 151 height 24
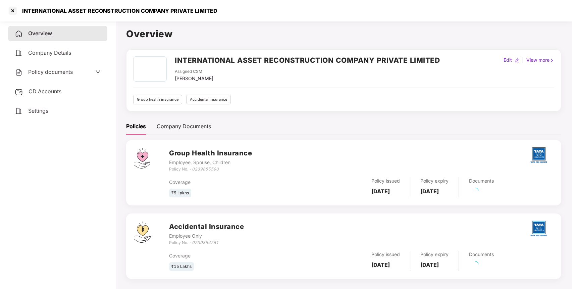
click at [67, 94] on div "CD Accounts" at bounding box center [57, 91] width 99 height 15
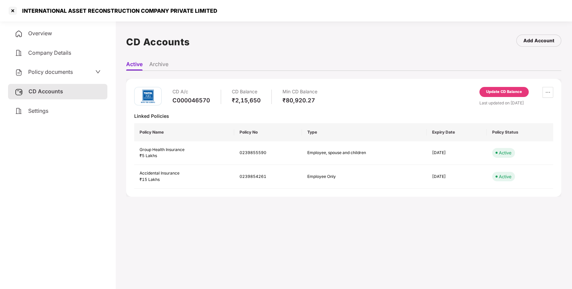
click at [504, 91] on div "Update CD Balance" at bounding box center [504, 92] width 36 height 6
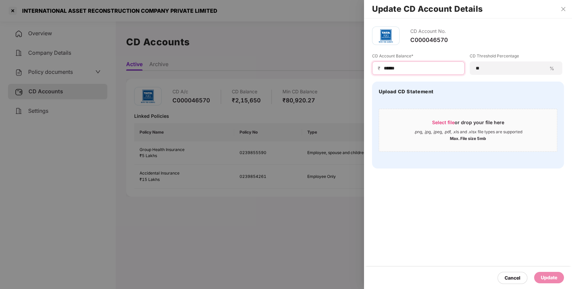
click at [389, 68] on input "******" at bounding box center [421, 68] width 76 height 7
type input "******"
click at [540, 282] on div "Update" at bounding box center [549, 277] width 30 height 11
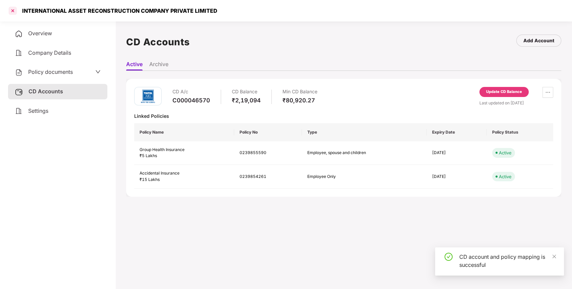
click at [12, 9] on div at bounding box center [12, 10] width 11 height 11
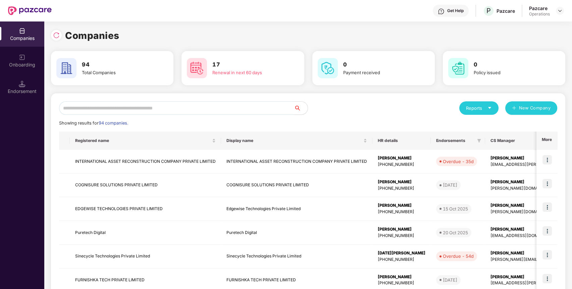
click at [197, 110] on input "text" at bounding box center [176, 107] width 235 height 13
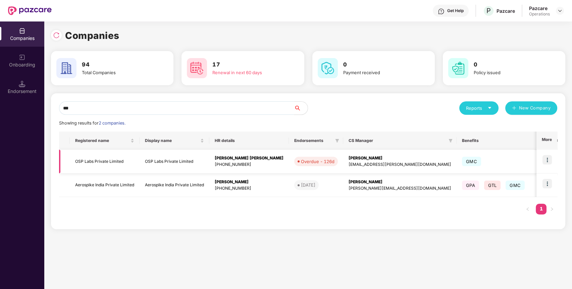
type input "***"
click at [96, 160] on td "OSP Labs Private Limited" at bounding box center [105, 162] width 70 height 24
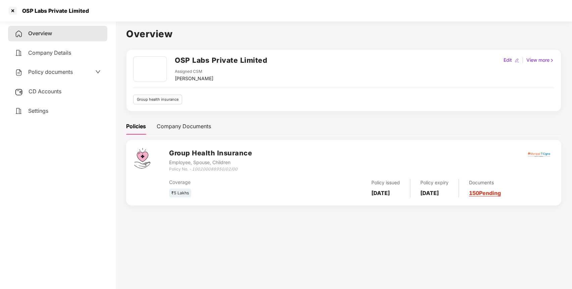
click at [215, 166] on icon "100200088950/02/00" at bounding box center [215, 168] width 46 height 5
click at [240, 169] on div "Policy No. - 100200088950/02/00" at bounding box center [210, 169] width 83 height 6
drag, startPoint x: 240, startPoint y: 169, endPoint x: 193, endPoint y: 170, distance: 46.3
click at [193, 170] on div "Policy No. - 100200088950/02/00" at bounding box center [210, 169] width 83 height 6
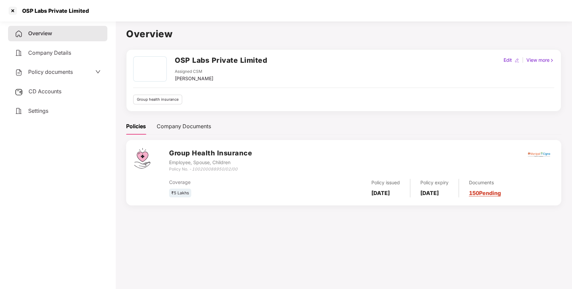
click at [245, 54] on div "OSP Labs Private Limited Assigned CSM [PERSON_NAME] Edit | View more Group heal…" at bounding box center [343, 80] width 435 height 62
click at [195, 169] on icon "100200088950/02/00" at bounding box center [215, 168] width 46 height 5
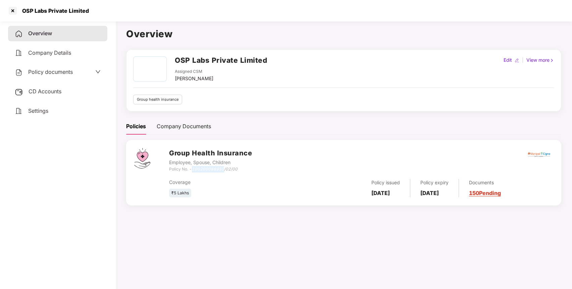
click at [195, 169] on icon "100200088950/02/00" at bounding box center [215, 168] width 46 height 5
click at [254, 176] on div "Coverage ₹5 Lakhs Policy issued [DATE] Policy expiry [DATE] Documents 150 Pendi…" at bounding box center [361, 184] width 384 height 25
drag, startPoint x: 239, startPoint y: 169, endPoint x: 193, endPoint y: 169, distance: 46.0
click at [193, 169] on div "Policy No. - 100200088950/02/00" at bounding box center [210, 169] width 83 height 6
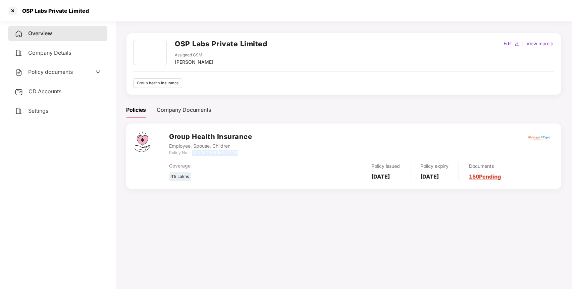
scroll to position [18, 0]
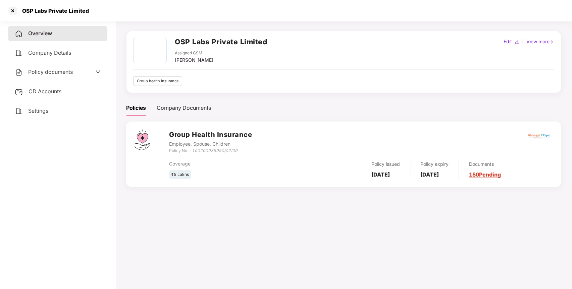
click at [56, 88] on span "CD Accounts" at bounding box center [45, 91] width 33 height 7
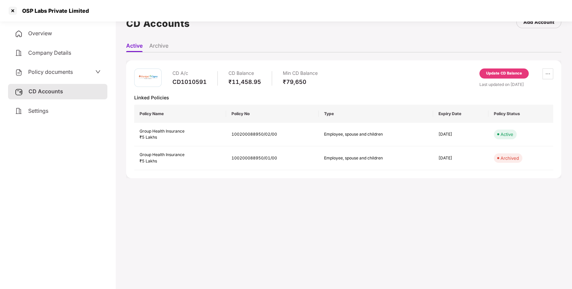
click at [509, 74] on div "Update CD Balance" at bounding box center [504, 73] width 36 height 6
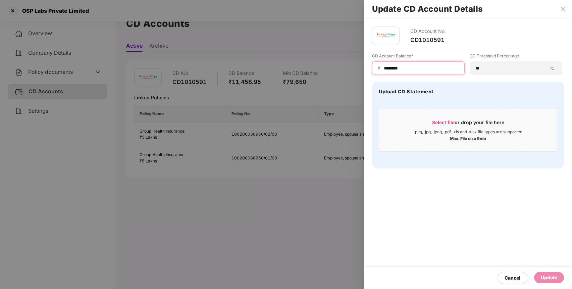
click at [392, 67] on input "********" at bounding box center [421, 68] width 76 height 7
type input "*****"
click at [561, 276] on div "Update" at bounding box center [549, 277] width 30 height 11
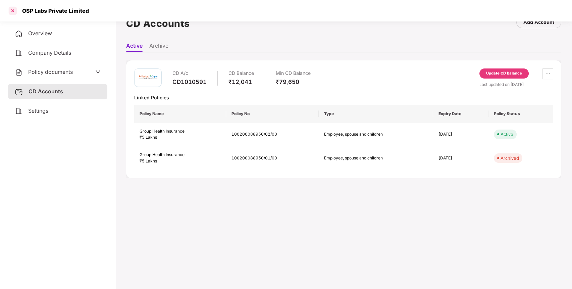
click at [13, 11] on div at bounding box center [12, 10] width 11 height 11
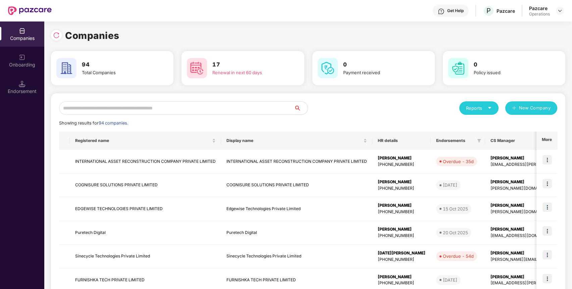
scroll to position [0, 0]
click at [145, 105] on input "text" at bounding box center [176, 107] width 235 height 13
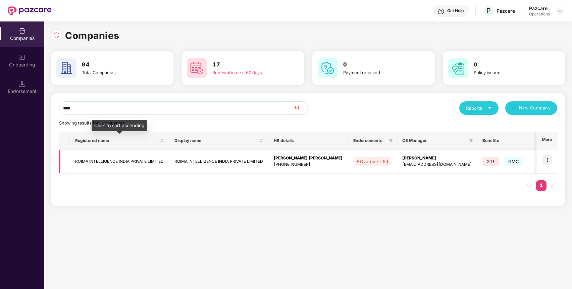
type input "****"
click at [122, 160] on td "ROIMA INTELLIGENCE INDIA PRIVATE LIMITED" at bounding box center [119, 162] width 99 height 24
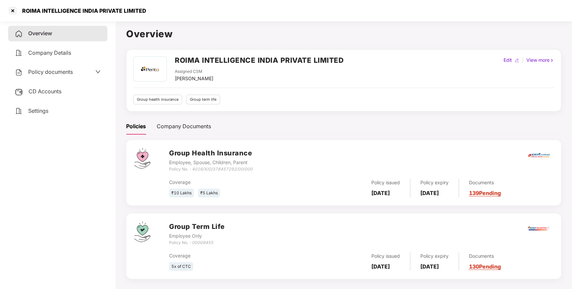
click at [244, 186] on div "Coverage ₹10 Lakhs ₹5 Lakhs" at bounding box center [233, 188] width 128 height 19
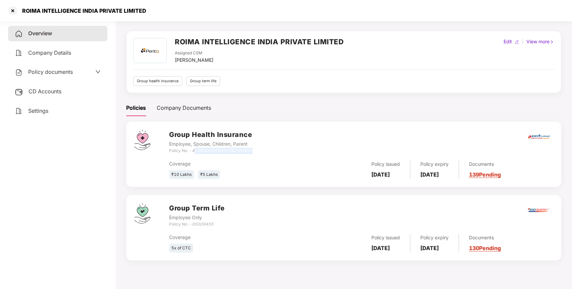
drag, startPoint x: 260, startPoint y: 150, endPoint x: 194, endPoint y: 152, distance: 66.1
click at [194, 152] on div "Group Health Insurance Employee, Spouse, Children, Parent Policy No. - 4016/X/O…" at bounding box center [361, 142] width 384 height 24
drag, startPoint x: 193, startPoint y: 151, endPoint x: 273, endPoint y: 151, distance: 79.9
click at [273, 151] on div "Group Health Insurance Employee, Spouse, Children, Parent Policy No. - 4016/X/O…" at bounding box center [361, 142] width 384 height 24
click at [203, 224] on icon "00009455" at bounding box center [202, 223] width 21 height 5
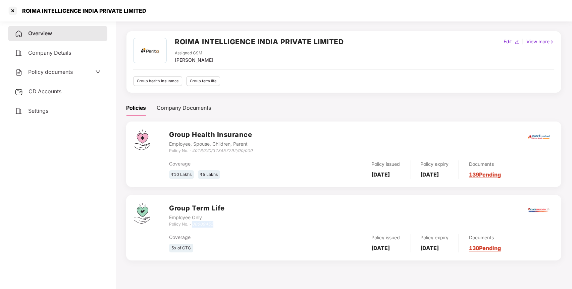
click at [203, 224] on icon "00009455" at bounding box center [202, 223] width 21 height 5
click at [248, 41] on h2 "ROIMA INTELLIGENCE INDIA PRIVATE LIMITED" at bounding box center [259, 41] width 169 height 11
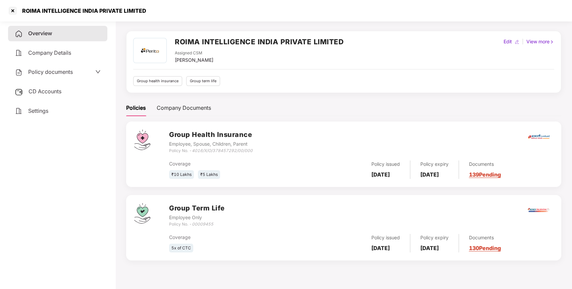
click at [48, 85] on div "CD Accounts" at bounding box center [57, 91] width 99 height 15
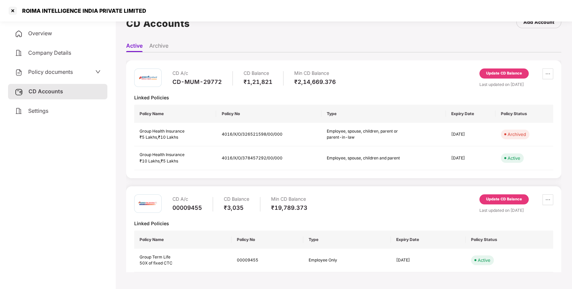
click at [197, 86] on div "CD A/c CD-MUM-29772" at bounding box center [196, 77] width 49 height 19
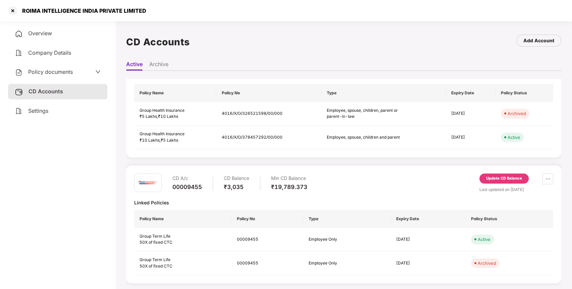
scroll to position [0, 0]
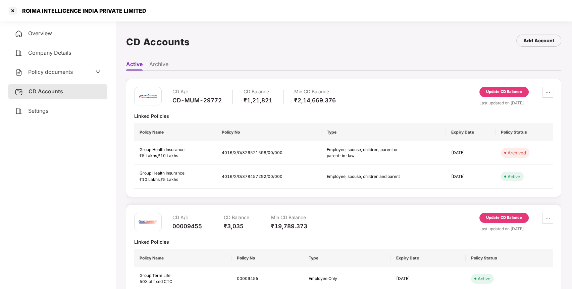
click at [50, 35] on span "Overview" at bounding box center [40, 33] width 24 height 7
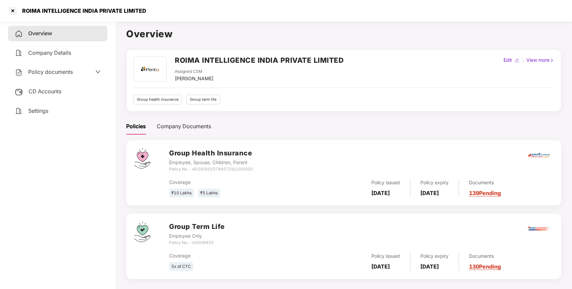
click at [200, 245] on div "Policy No. - 00009455" at bounding box center [197, 243] width 56 height 6
click at [75, 91] on div "CD Accounts" at bounding box center [57, 91] width 99 height 15
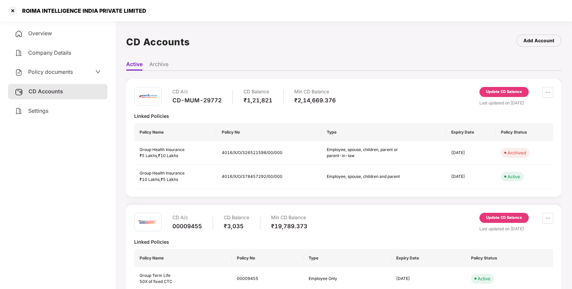
click at [517, 90] on div "Update CD Balance" at bounding box center [504, 92] width 36 height 6
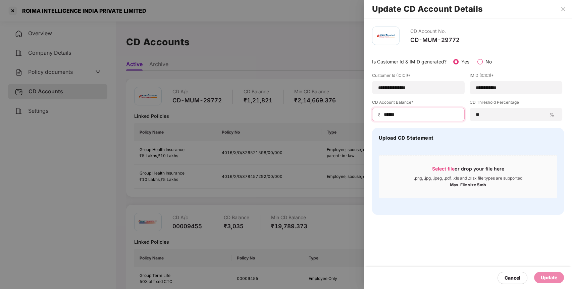
click at [394, 113] on input "******" at bounding box center [421, 114] width 76 height 7
type input "******"
click at [547, 276] on div "Update" at bounding box center [549, 277] width 16 height 7
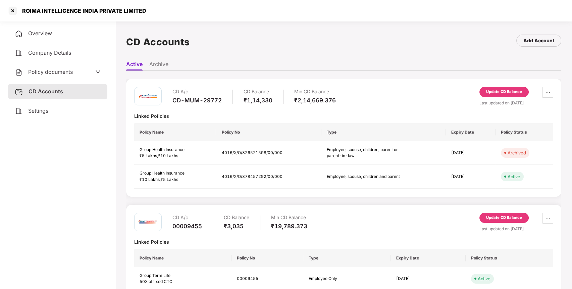
click at [190, 228] on div "00009455" at bounding box center [187, 225] width 30 height 7
click at [515, 219] on div "Update CD Balance" at bounding box center [504, 218] width 36 height 6
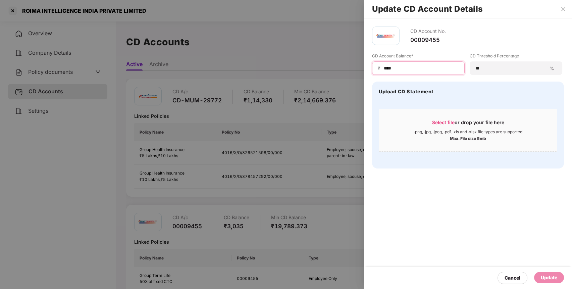
click at [389, 68] on input "****" at bounding box center [421, 68] width 76 height 7
type input "****"
click at [545, 276] on div "Update" at bounding box center [549, 277] width 16 height 7
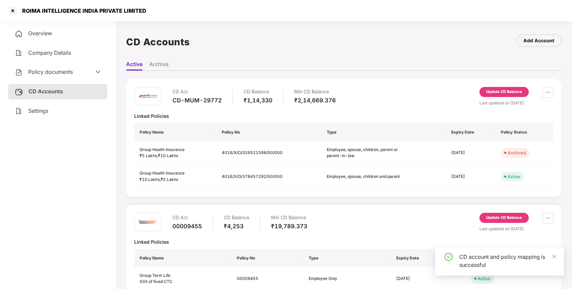
scroll to position [39, 0]
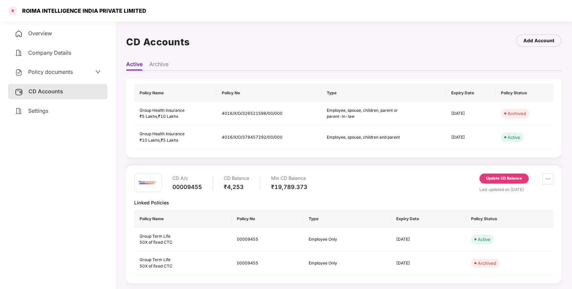
click at [14, 8] on div at bounding box center [12, 10] width 11 height 11
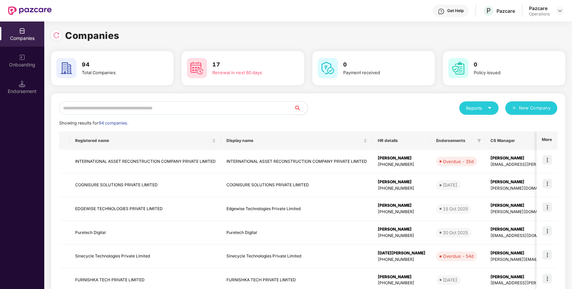
click at [193, 112] on input "text" at bounding box center [176, 107] width 235 height 13
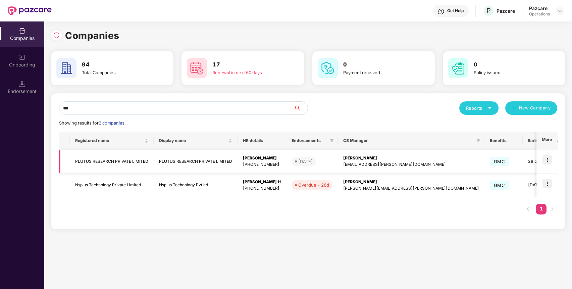
type input "***"
click at [140, 161] on td "PLUTUS RESEARCH PRIVATE LIMITED" at bounding box center [112, 162] width 84 height 24
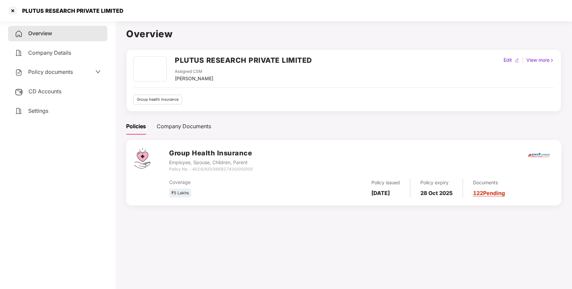
click at [224, 54] on div "PLUTUS RESEARCH PRIVATE LIMITED Assigned CSM [PERSON_NAME] Edit | View more Gro…" at bounding box center [343, 80] width 435 height 62
drag, startPoint x: 260, startPoint y: 167, endPoint x: 193, endPoint y: 168, distance: 66.5
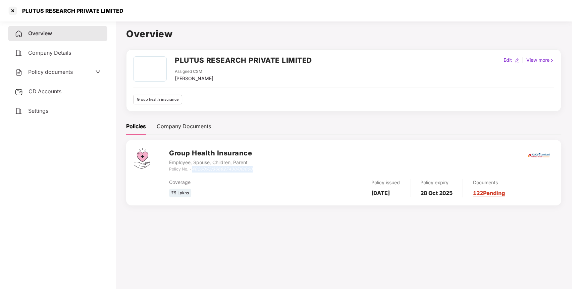
click at [193, 168] on div "Group Health Insurance Employee, Spouse, Children, Parent Policy No. - 4016/X/O…" at bounding box center [361, 160] width 384 height 24
click at [53, 86] on div "CD Accounts" at bounding box center [57, 91] width 99 height 15
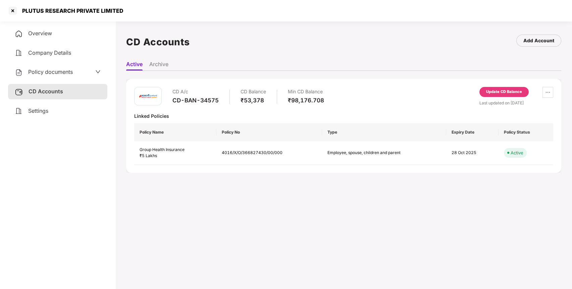
click at [193, 97] on div "CD-BAN-34575" at bounding box center [195, 100] width 46 height 7
click at [512, 90] on div "Update CD Balance" at bounding box center [504, 92] width 36 height 6
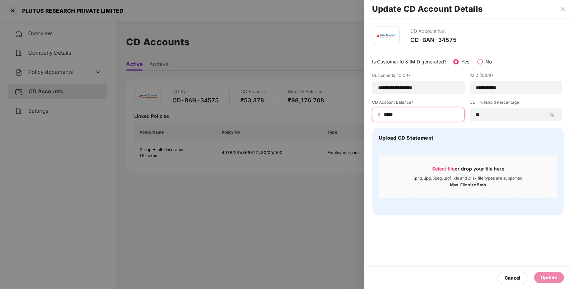
click at [384, 114] on input "*****" at bounding box center [421, 114] width 76 height 7
type input "*****"
click at [550, 277] on div "Update" at bounding box center [549, 277] width 16 height 7
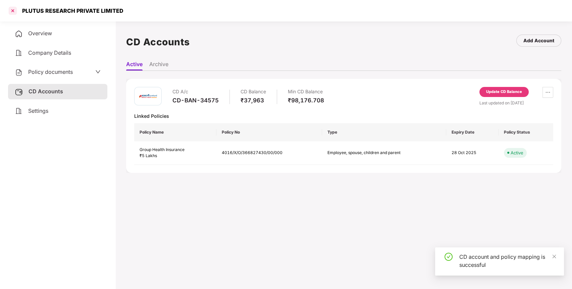
click at [13, 10] on div at bounding box center [12, 10] width 11 height 11
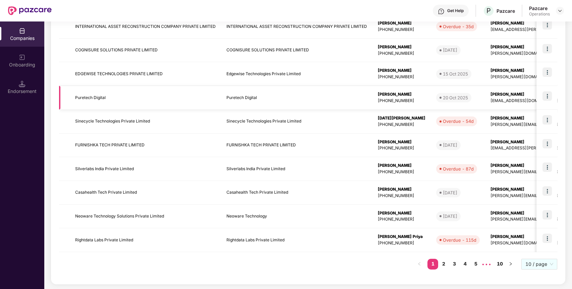
scroll to position [0, 0]
